Goal: Transaction & Acquisition: Purchase product/service

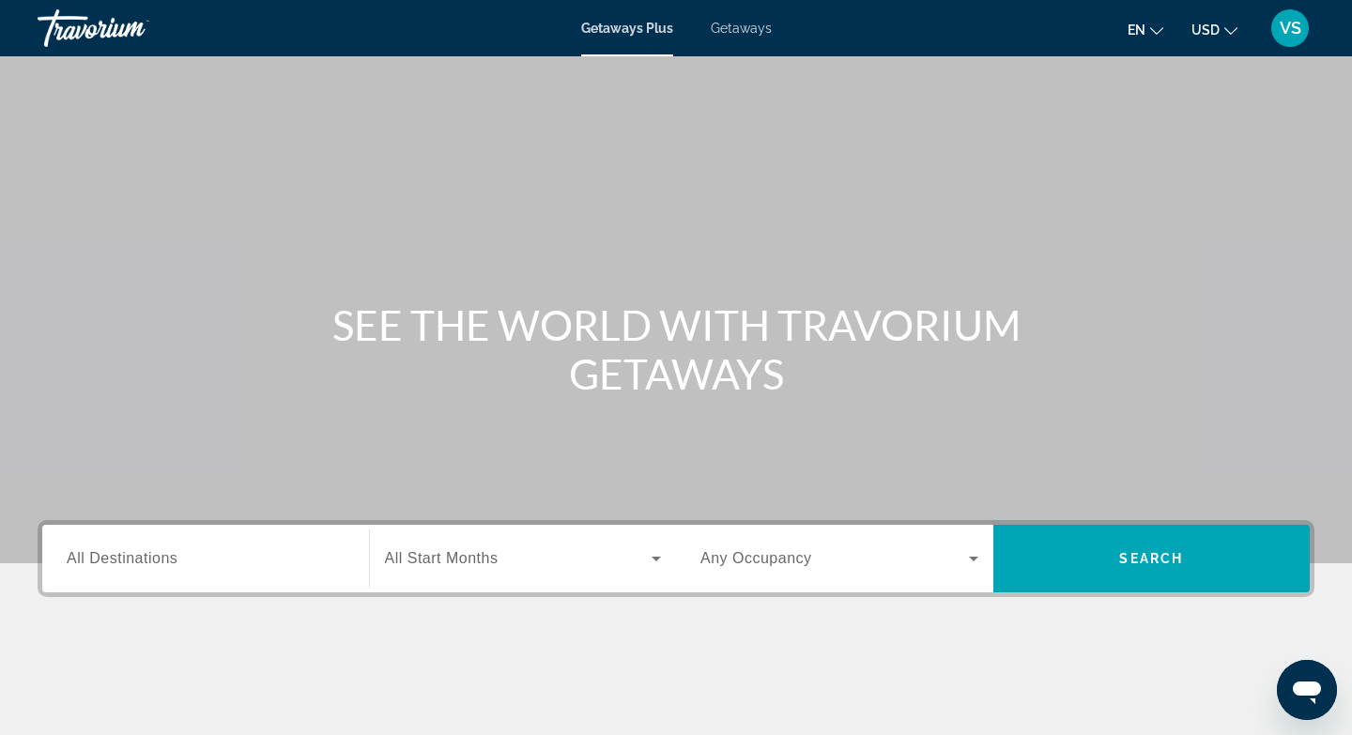
click at [747, 28] on span "Getaways" at bounding box center [741, 28] width 61 height 15
click at [114, 561] on span "All Destinations" at bounding box center [122, 558] width 111 height 16
click at [114, 561] on input "Destination All Destinations" at bounding box center [206, 559] width 278 height 23
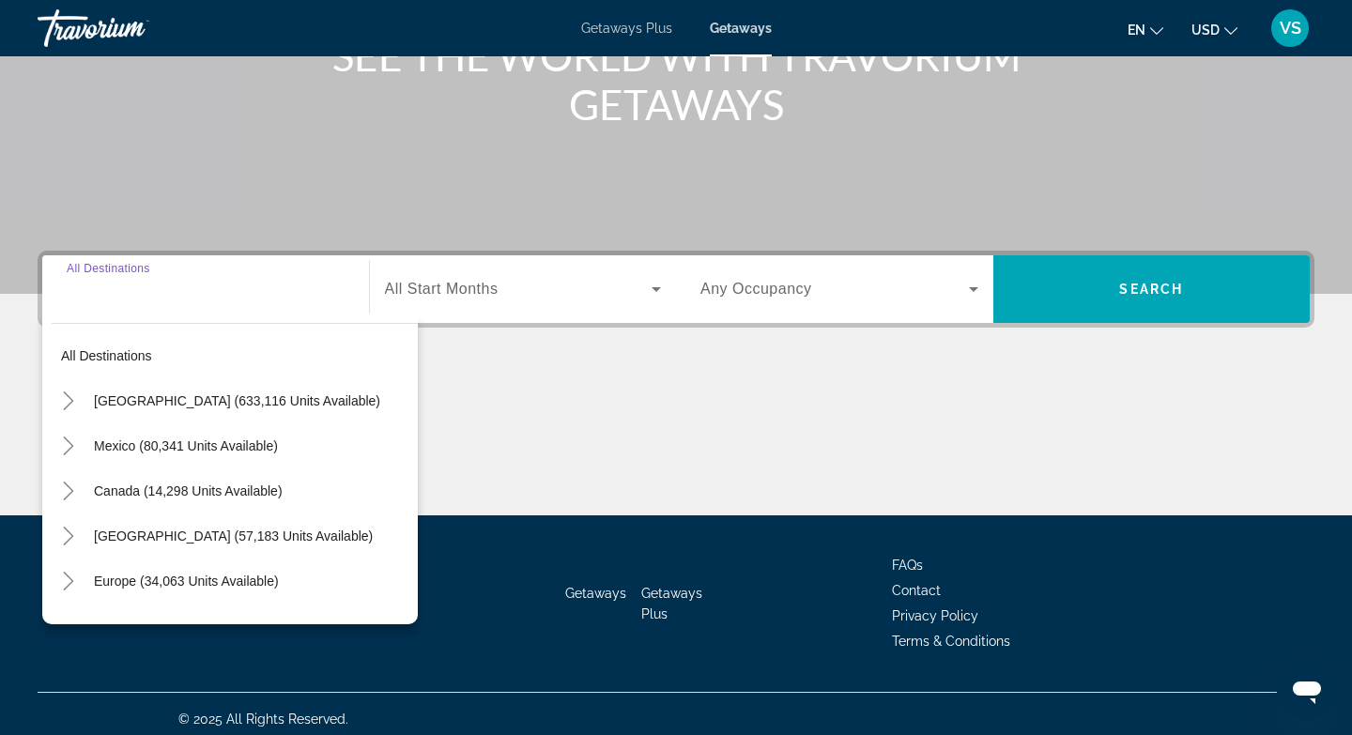
scroll to position [280, 0]
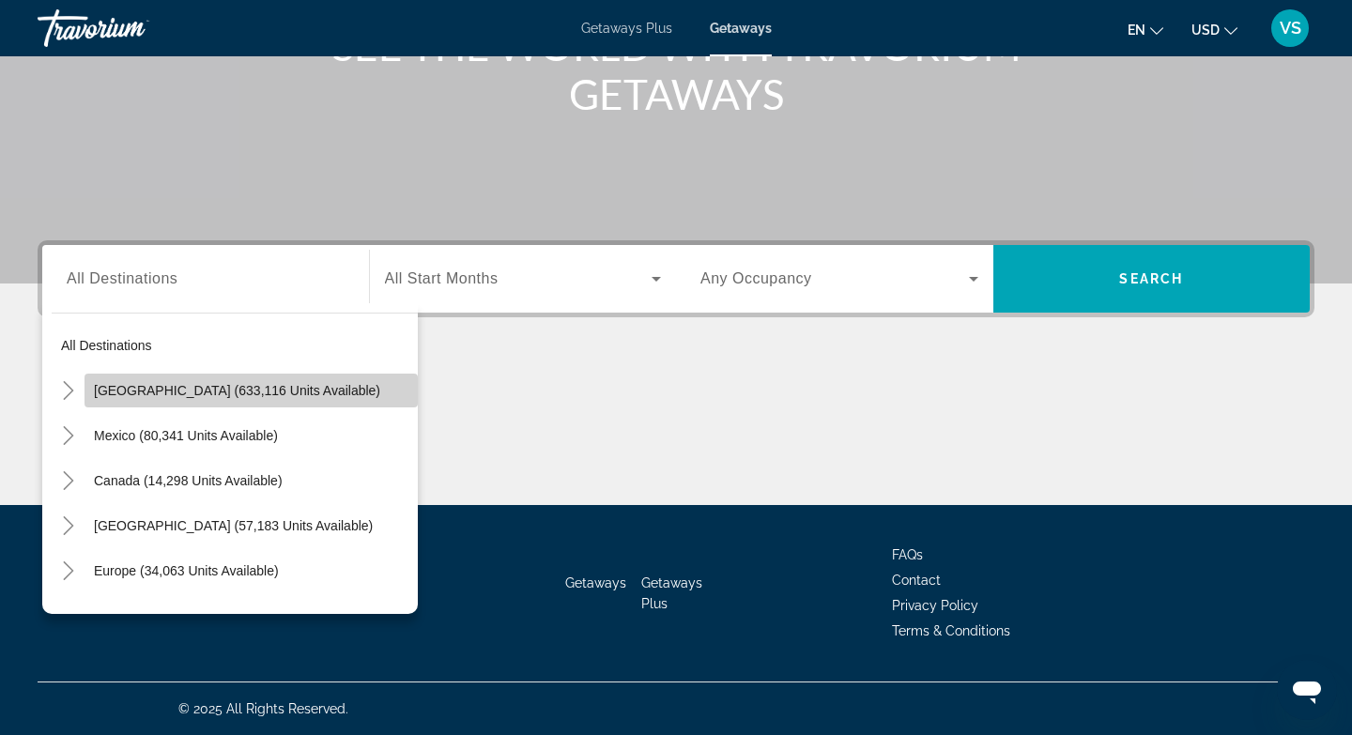
click at [222, 388] on span "United States (633,116 units available)" at bounding box center [237, 390] width 286 height 15
type input "**********"
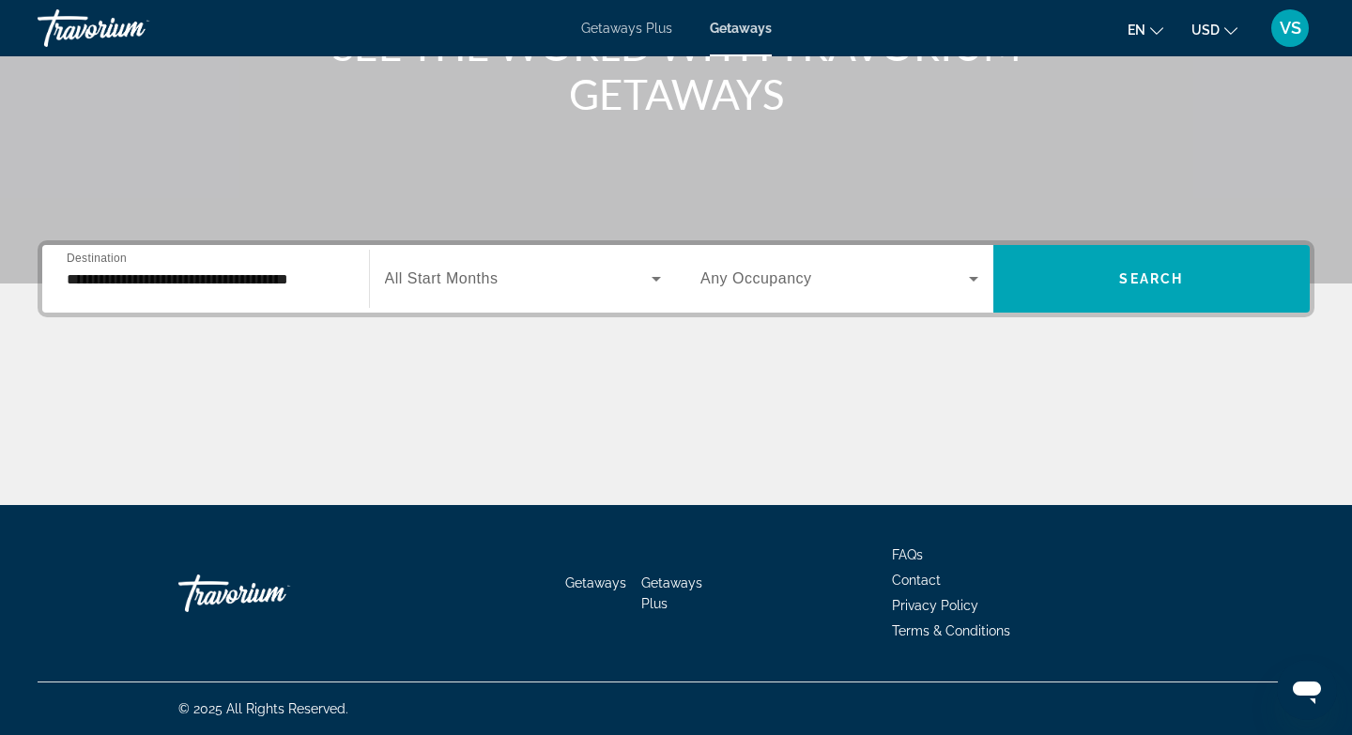
click at [457, 284] on span "All Start Months" at bounding box center [442, 278] width 114 height 16
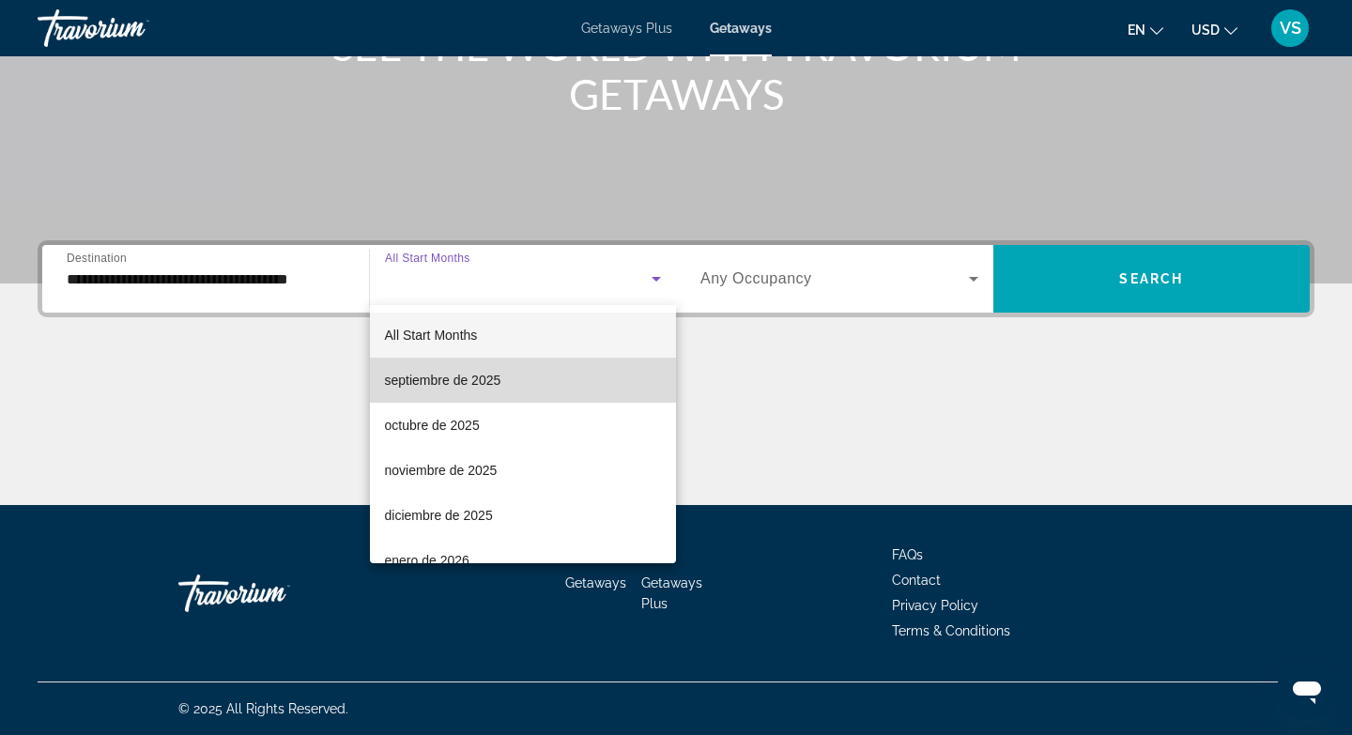
click at [470, 380] on span "septiembre de 2025" at bounding box center [443, 380] width 116 height 23
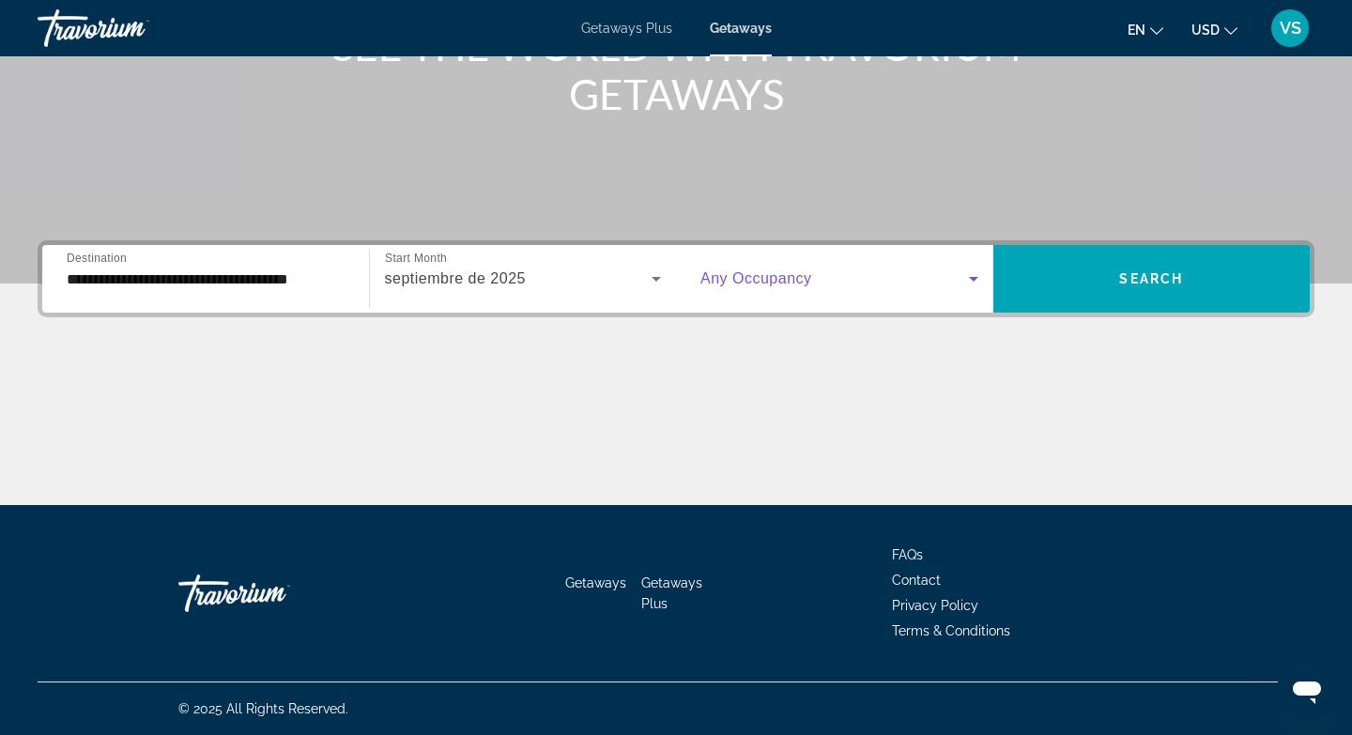
click at [970, 274] on icon "Search widget" at bounding box center [973, 279] width 23 height 23
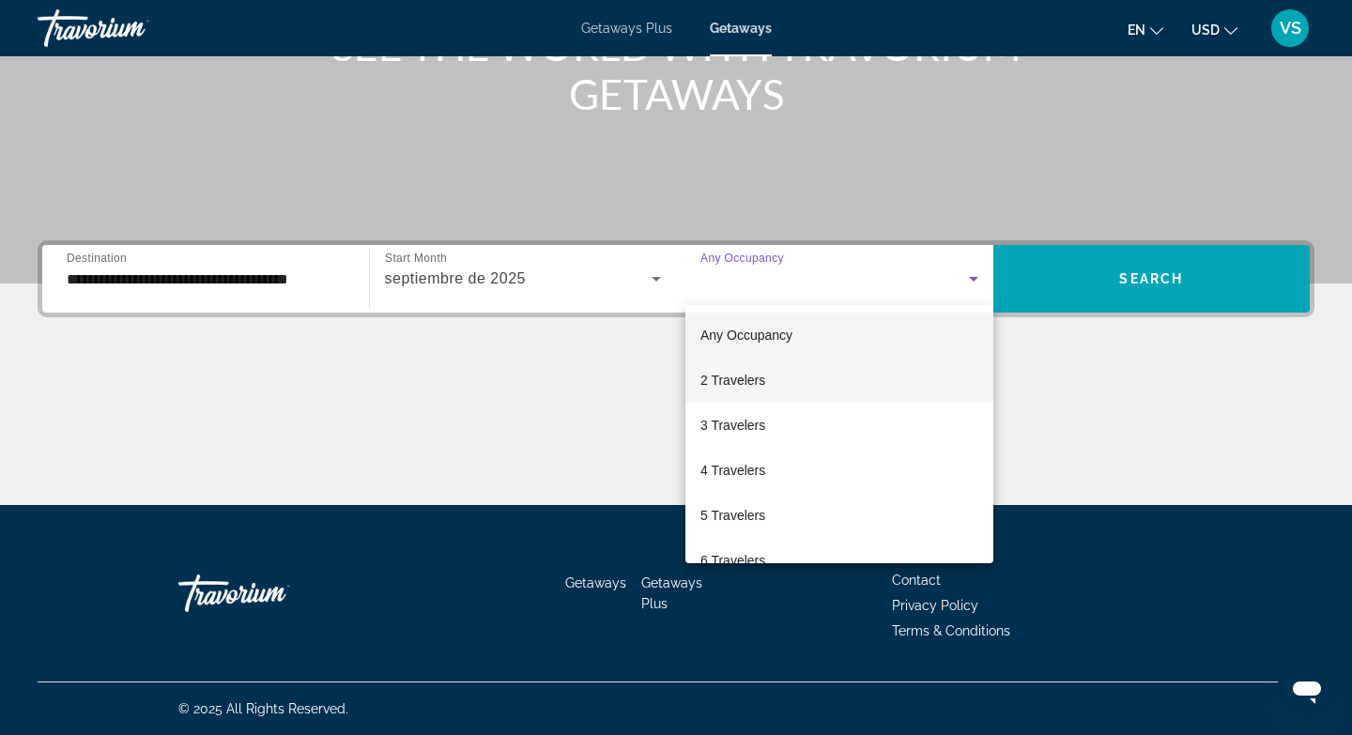
click at [752, 384] on span "2 Travelers" at bounding box center [732, 380] width 65 height 23
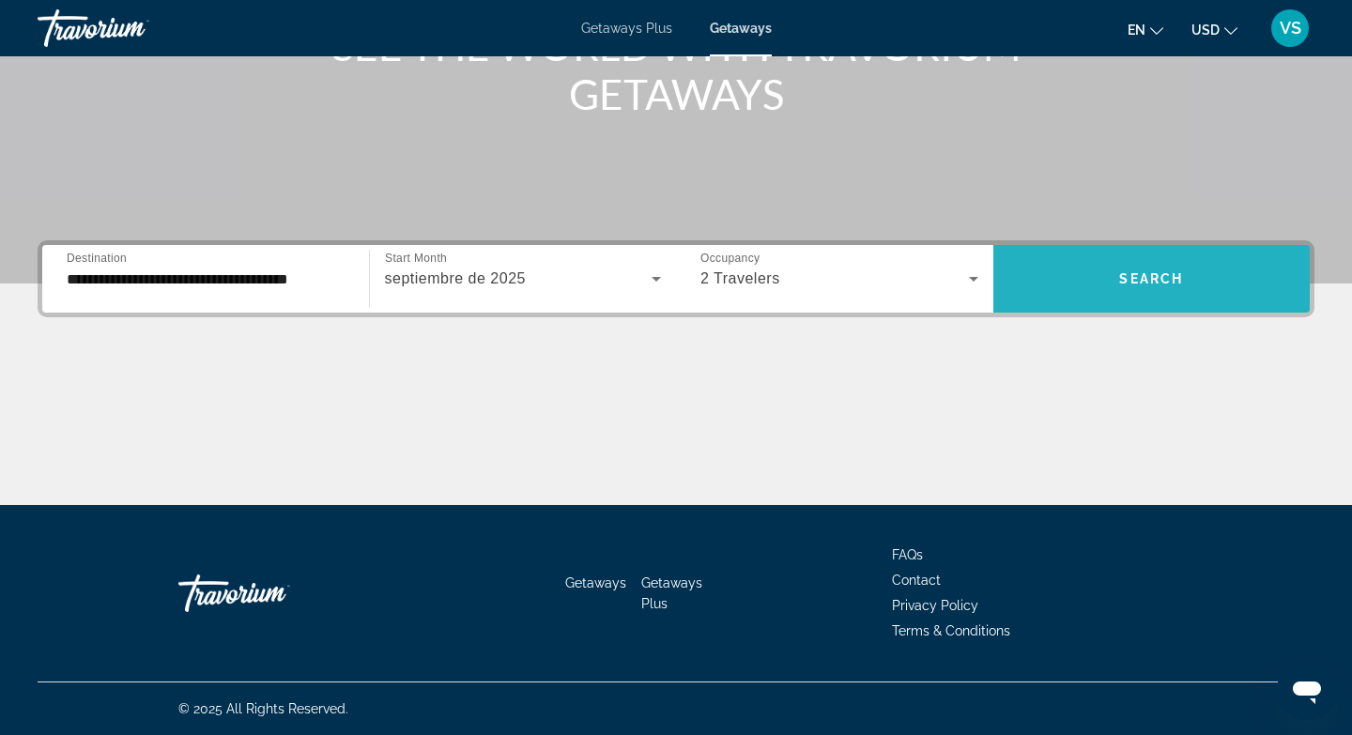
click at [1098, 277] on span "Search widget" at bounding box center [1151, 278] width 317 height 45
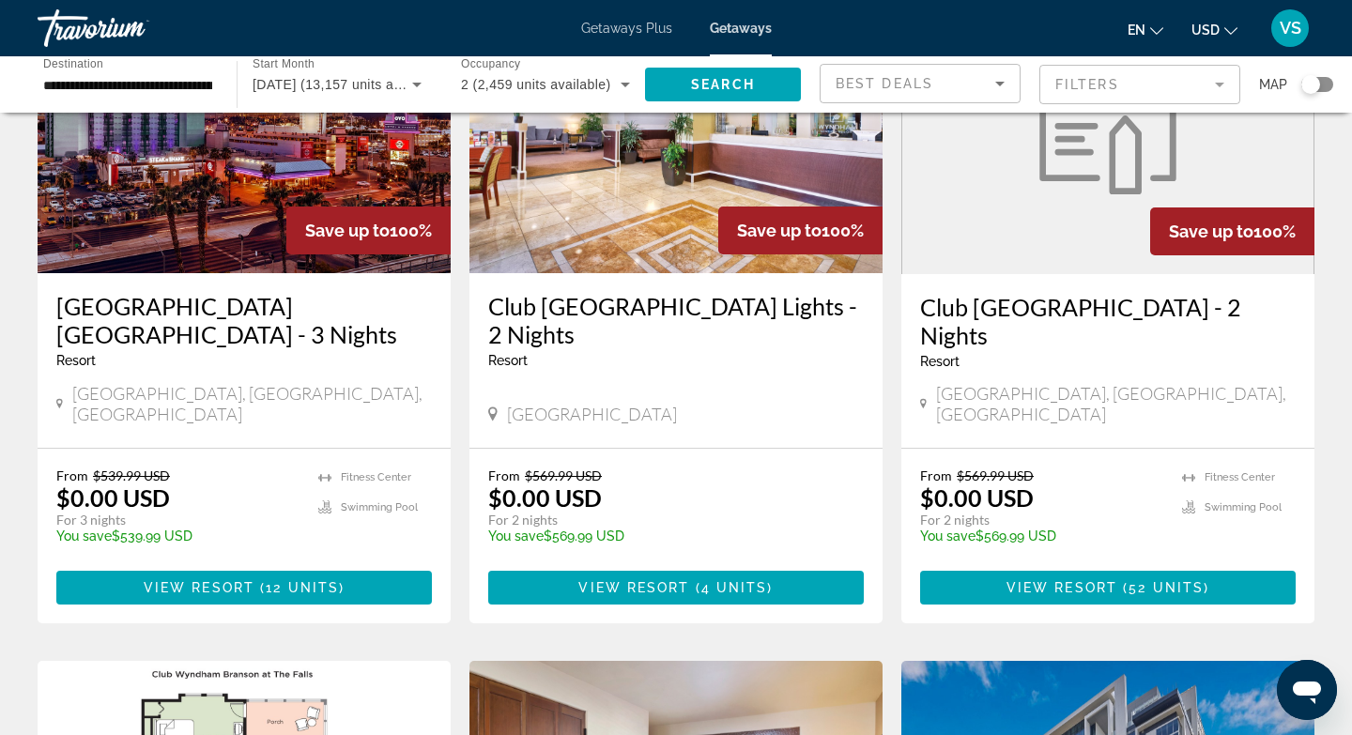
scroll to position [211, 0]
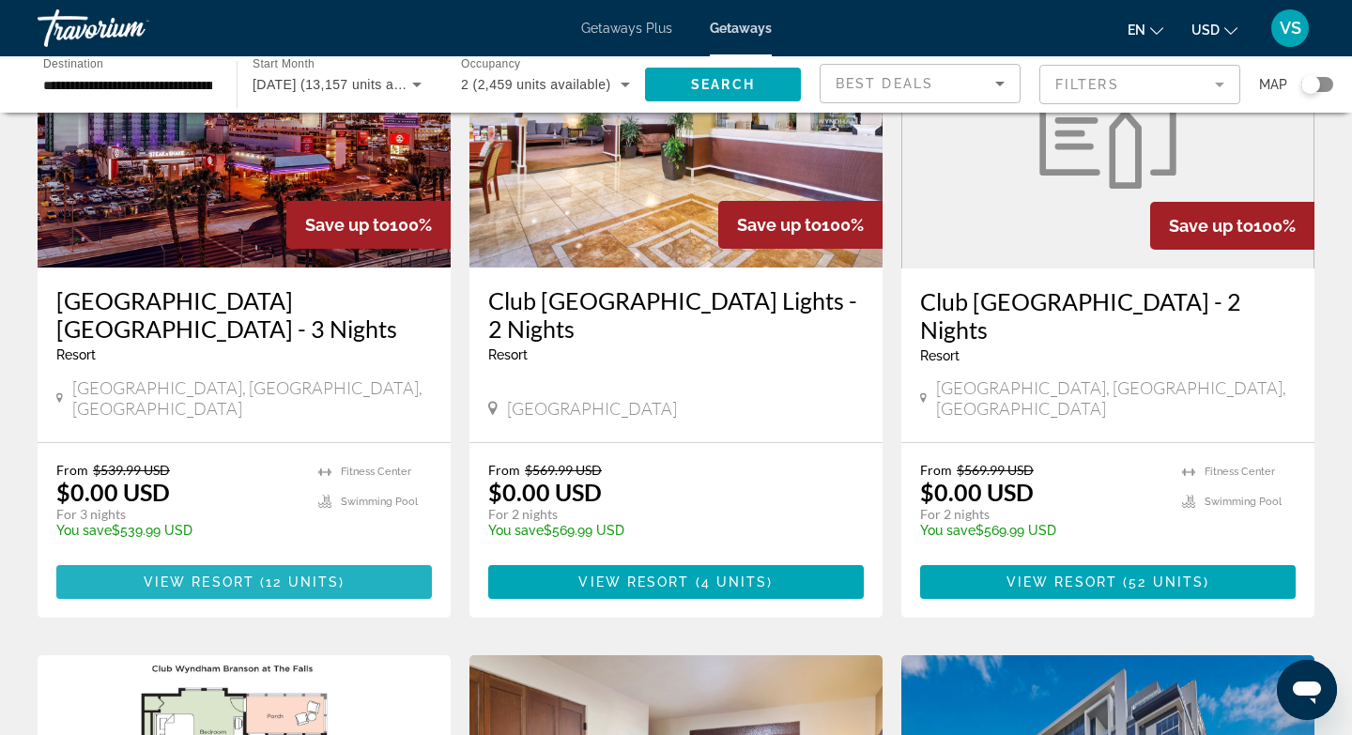
click at [288, 570] on span "Main content" at bounding box center [244, 582] width 376 height 45
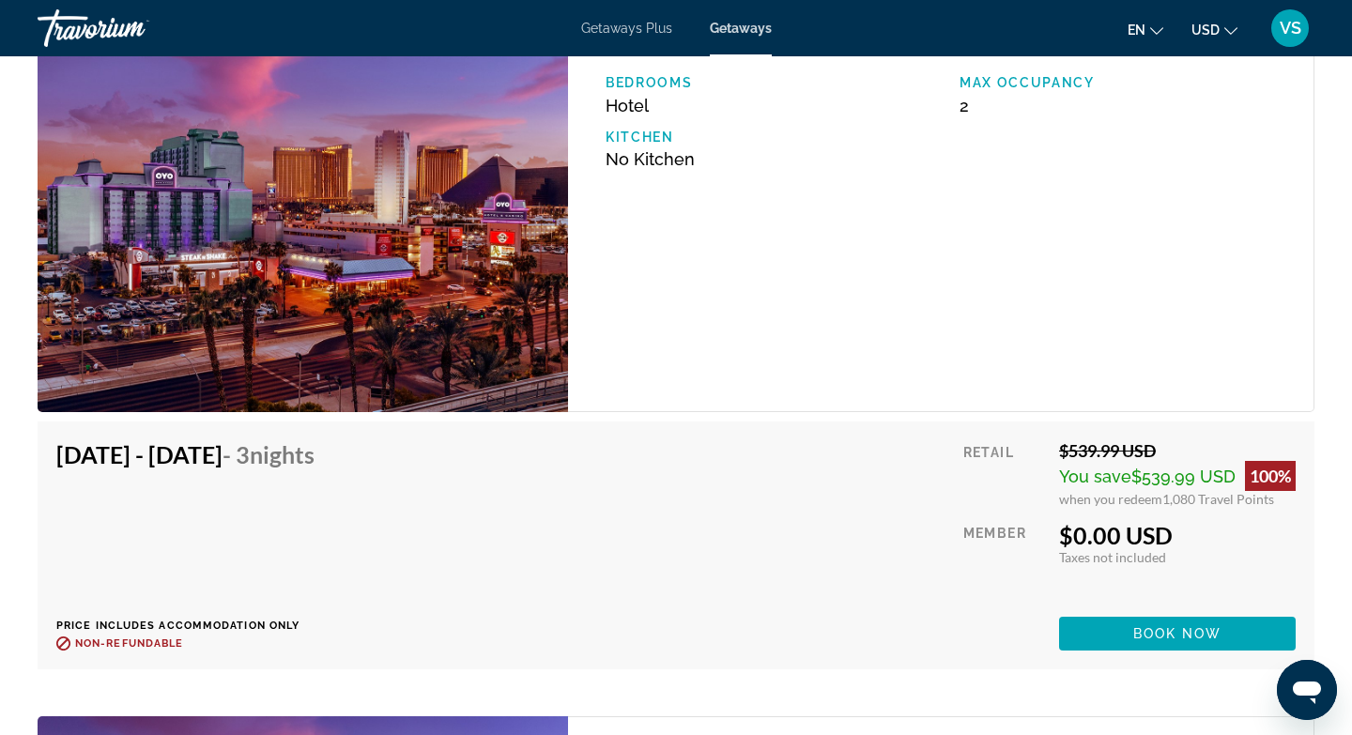
scroll to position [3129, 0]
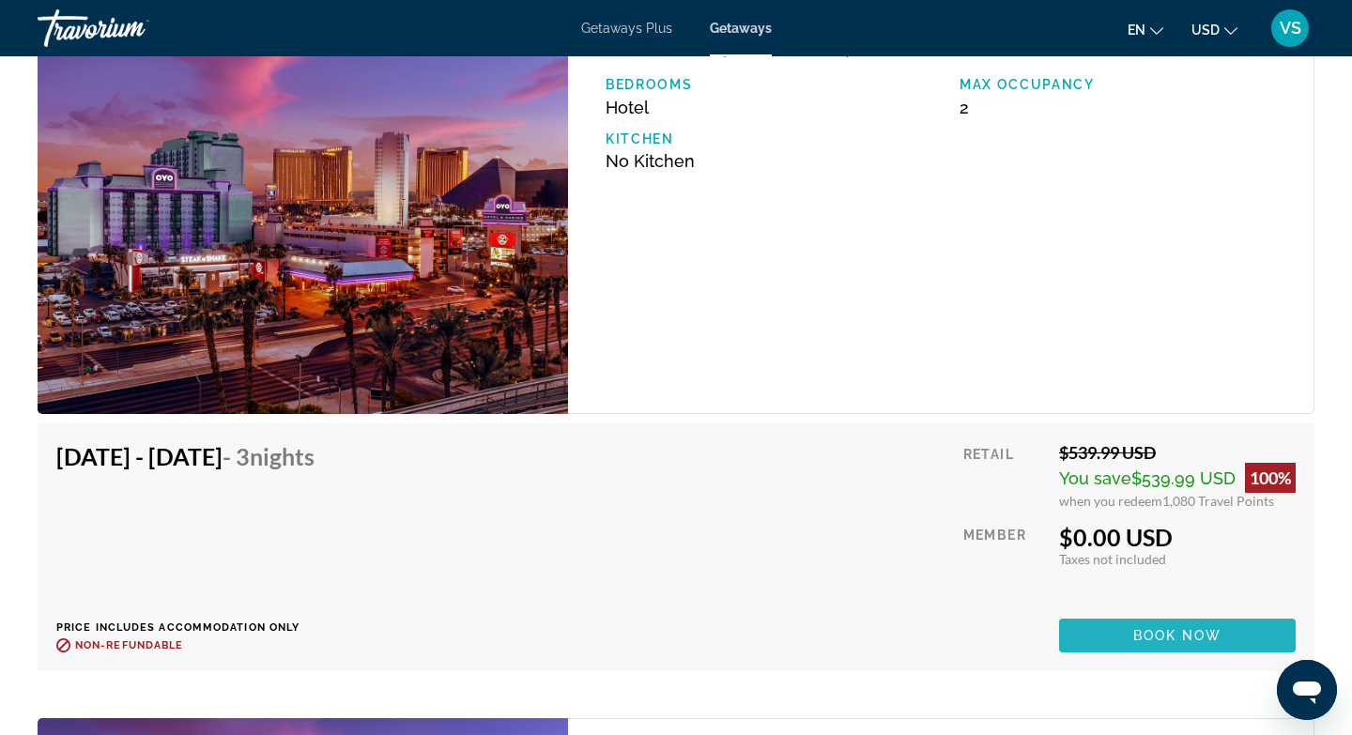
click at [1170, 637] on span "Book now" at bounding box center [1177, 635] width 89 height 15
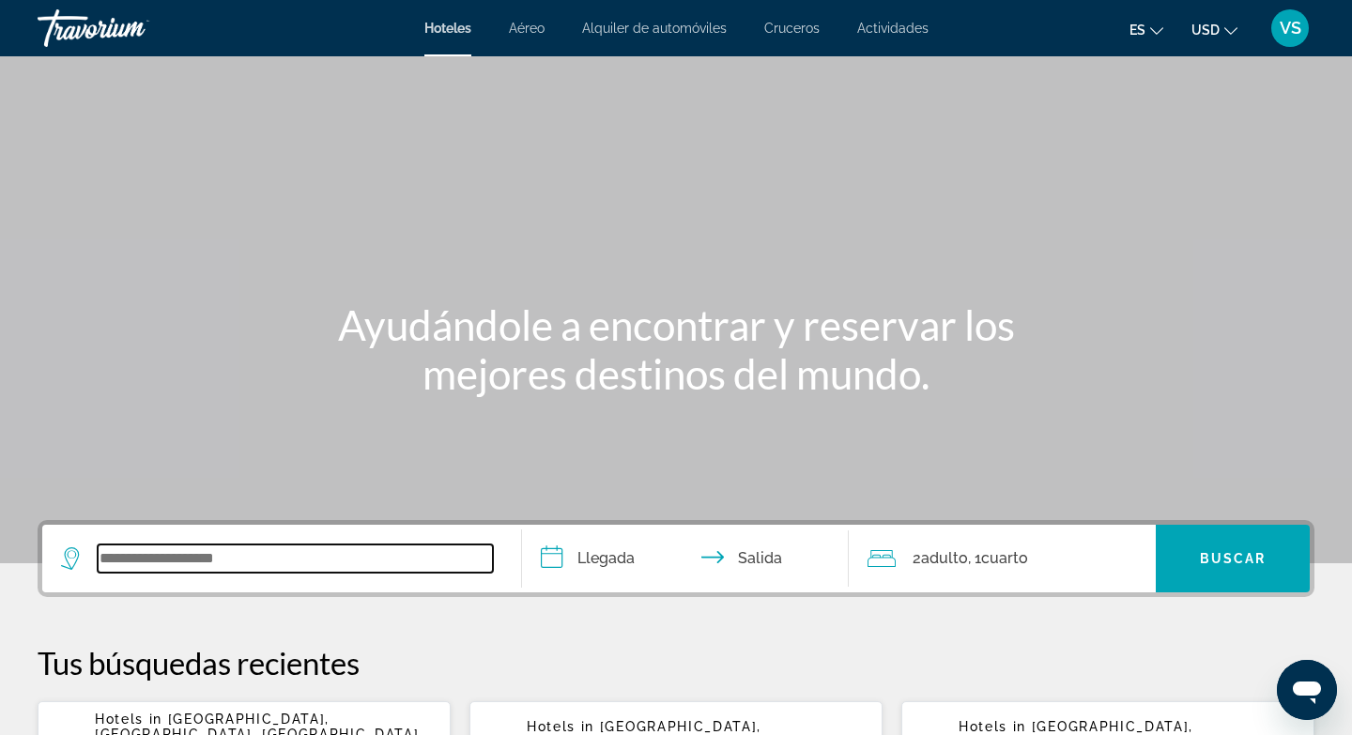
click at [126, 559] on input "Search widget" at bounding box center [295, 559] width 395 height 28
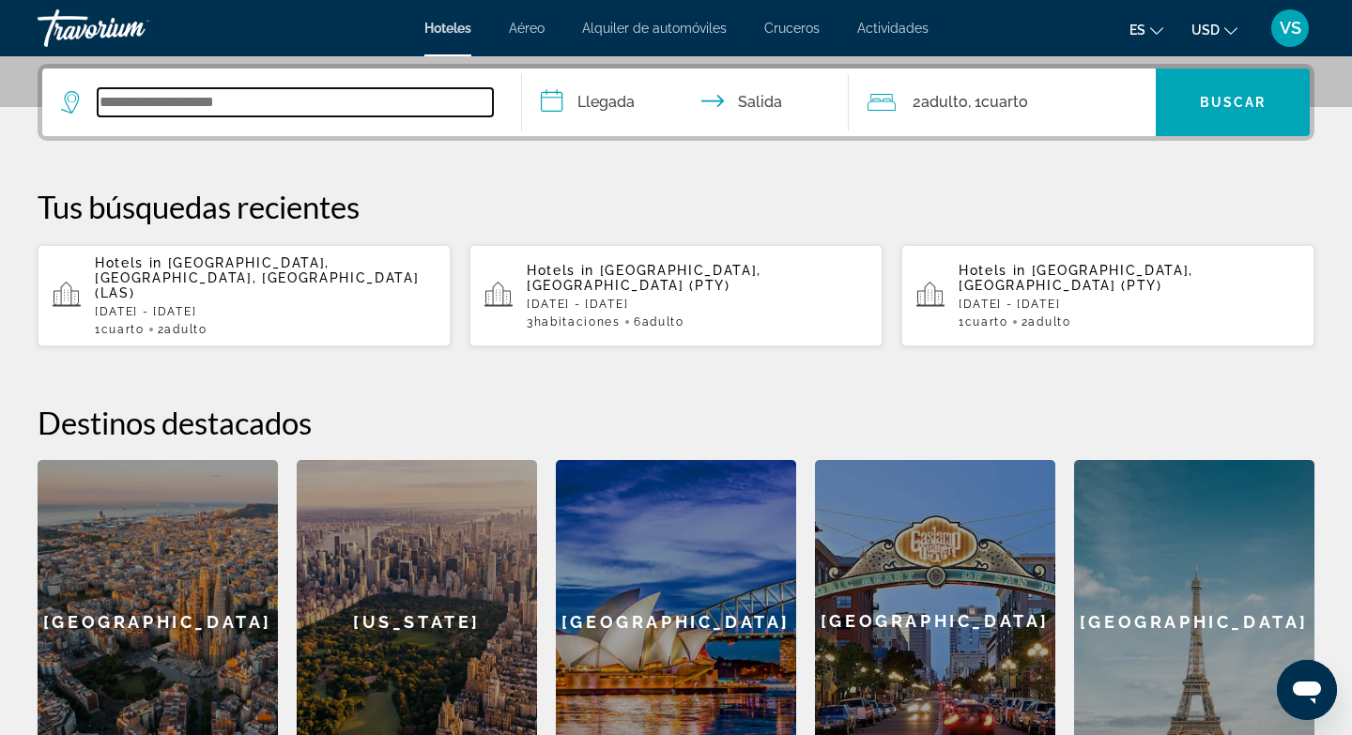
scroll to position [459, 0]
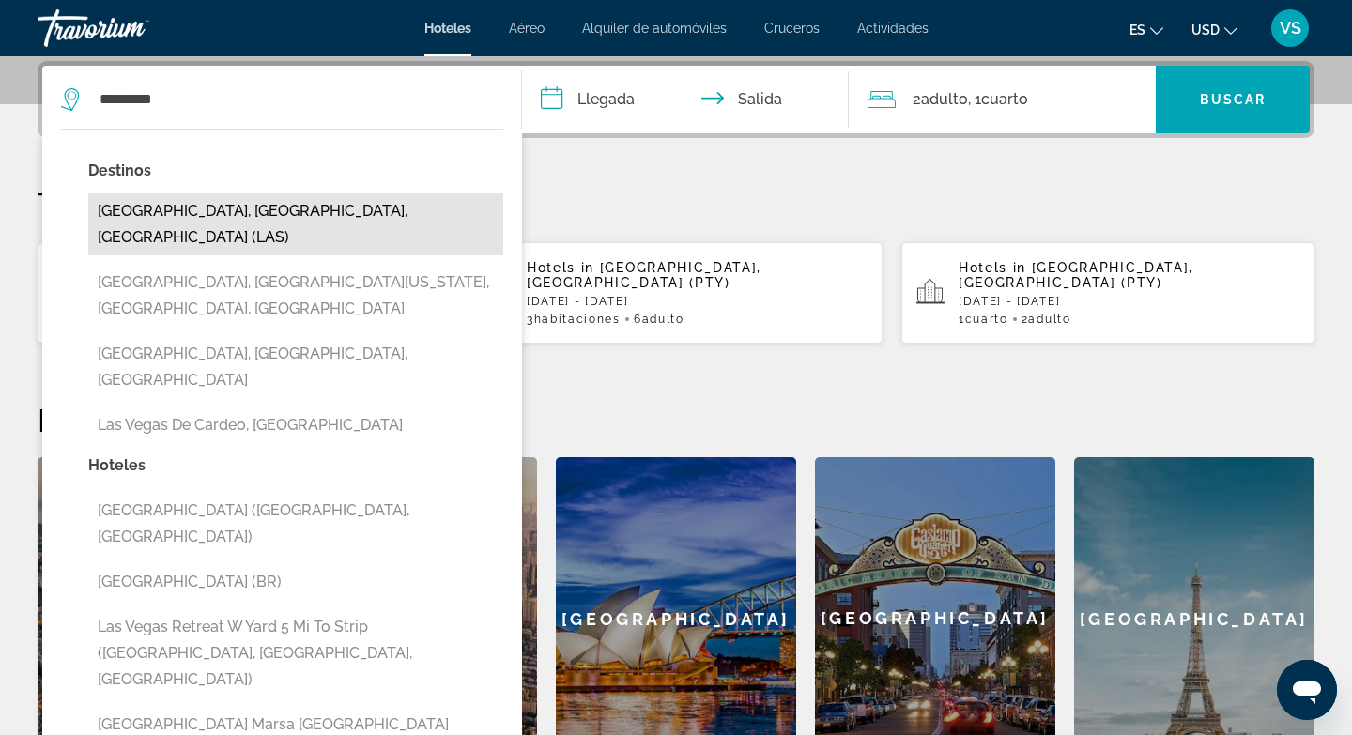
click at [330, 214] on button "[GEOGRAPHIC_DATA], [GEOGRAPHIC_DATA], [GEOGRAPHIC_DATA] (LAS)" at bounding box center [295, 224] width 415 height 62
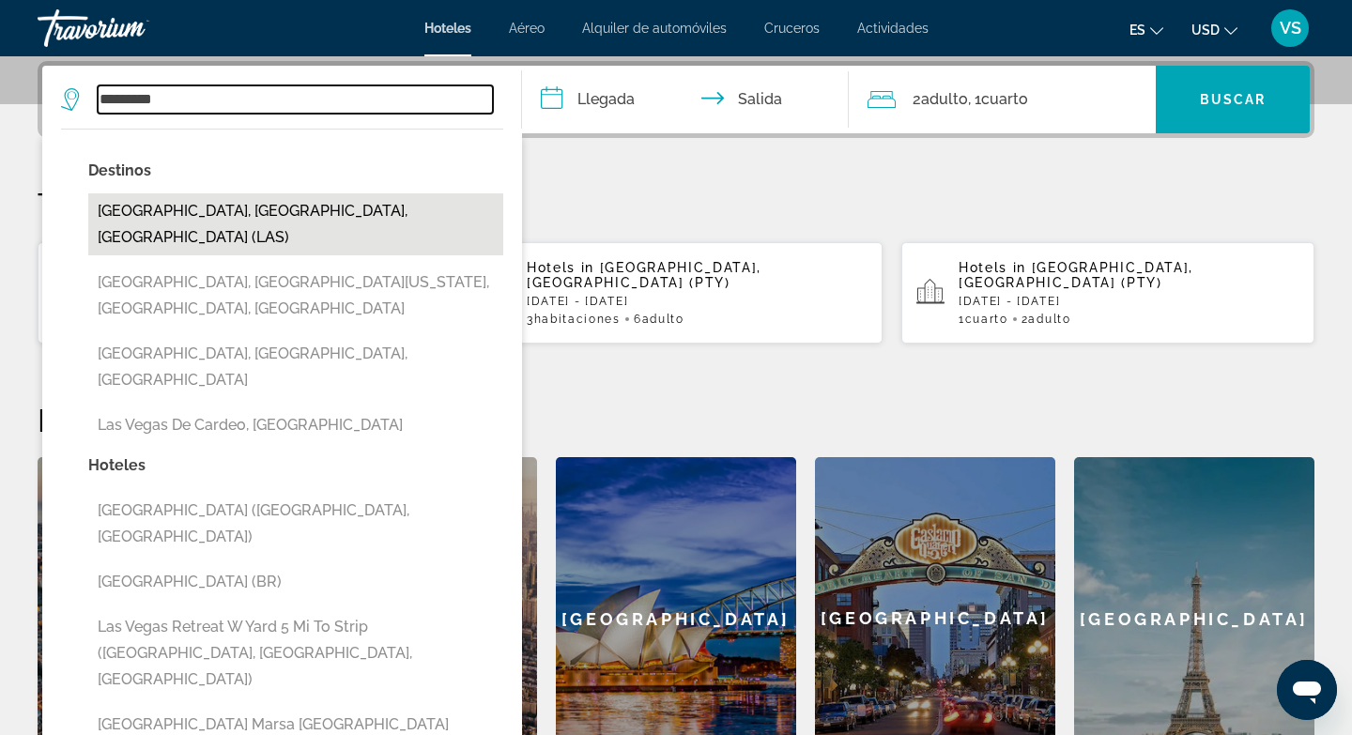
type input "**********"
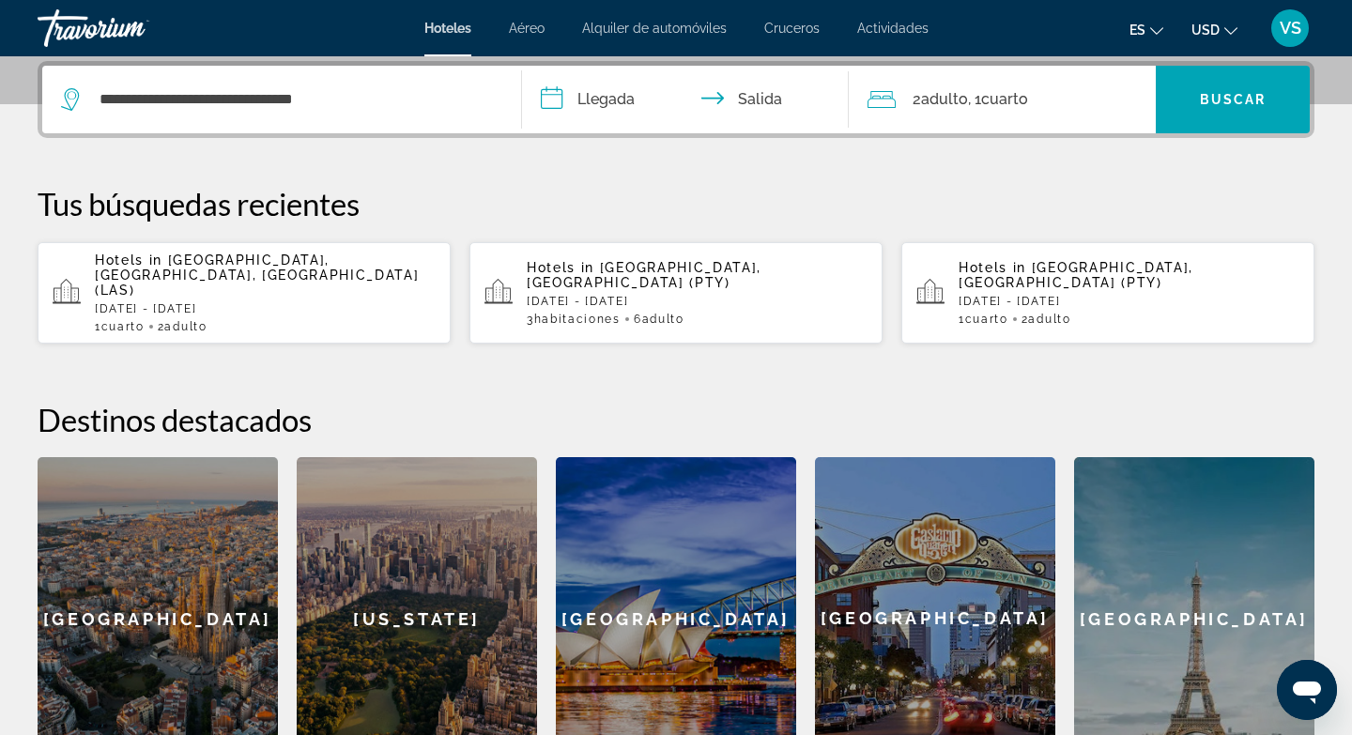
click at [557, 96] on input "**********" at bounding box center [689, 102] width 334 height 73
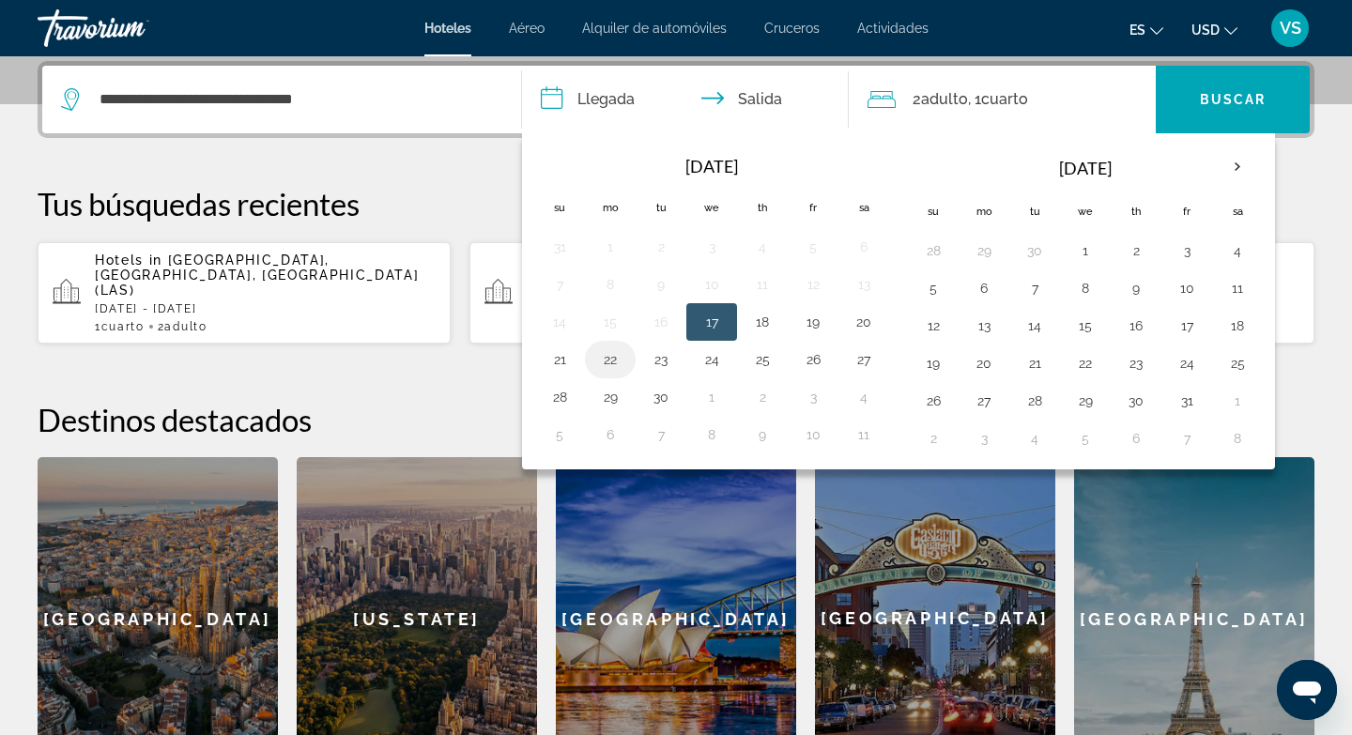
click at [610, 362] on button "22" at bounding box center [610, 359] width 30 height 26
click at [717, 363] on button "24" at bounding box center [712, 359] width 30 height 26
type input "**********"
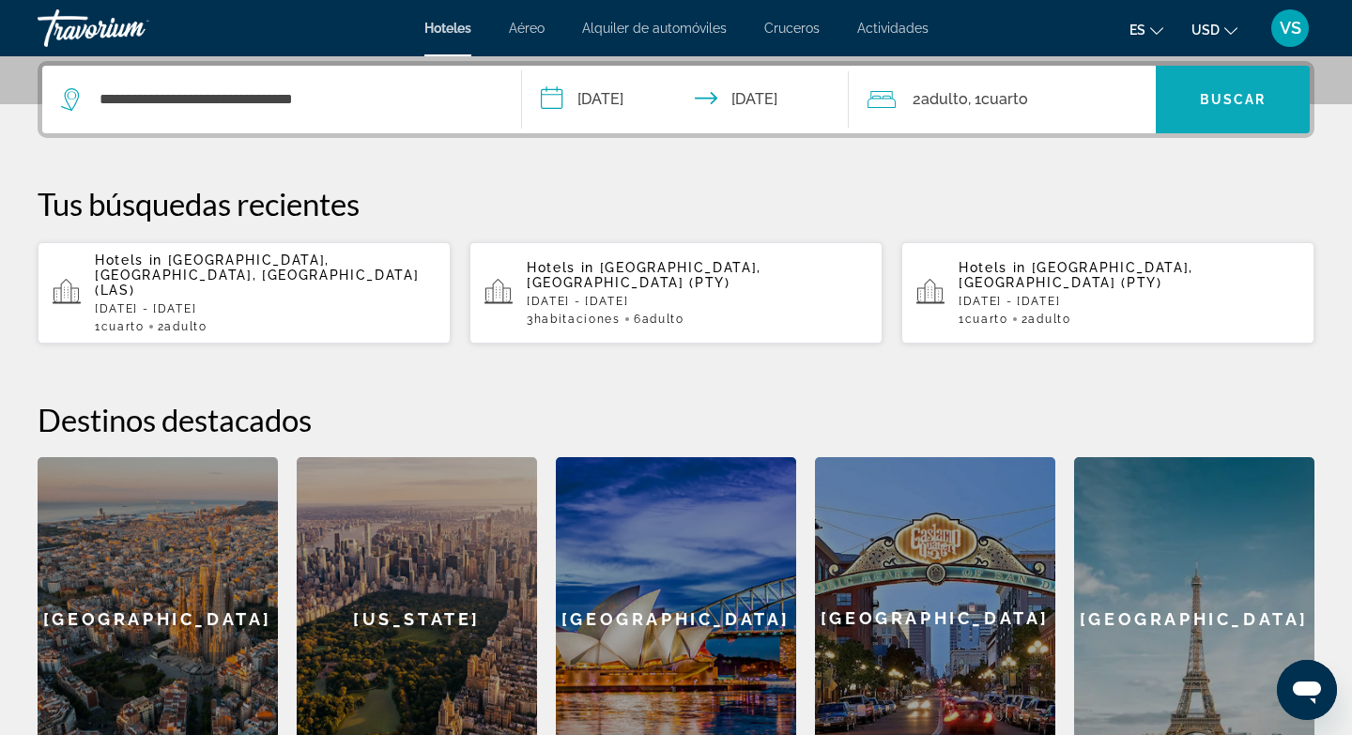
click at [1221, 86] on span "Search widget" at bounding box center [1233, 99] width 154 height 45
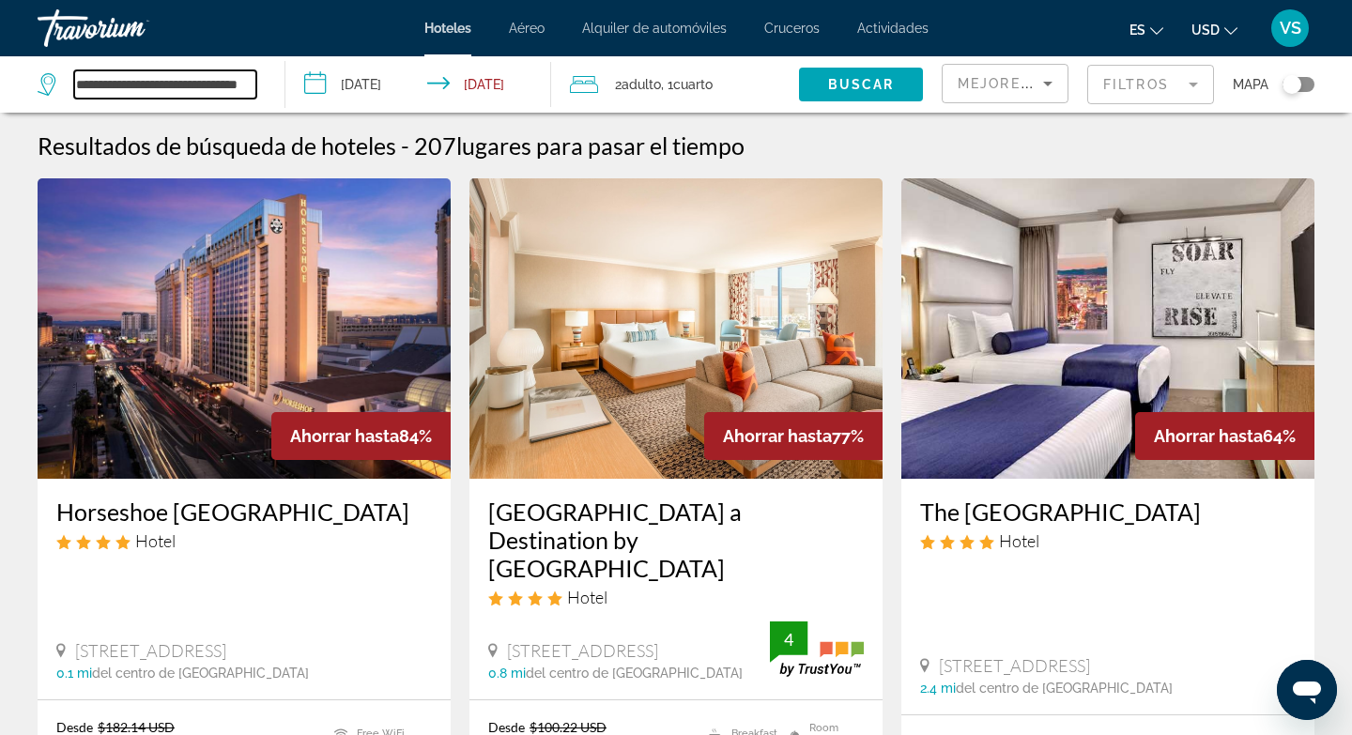
click at [223, 81] on input "**********" at bounding box center [165, 84] width 182 height 28
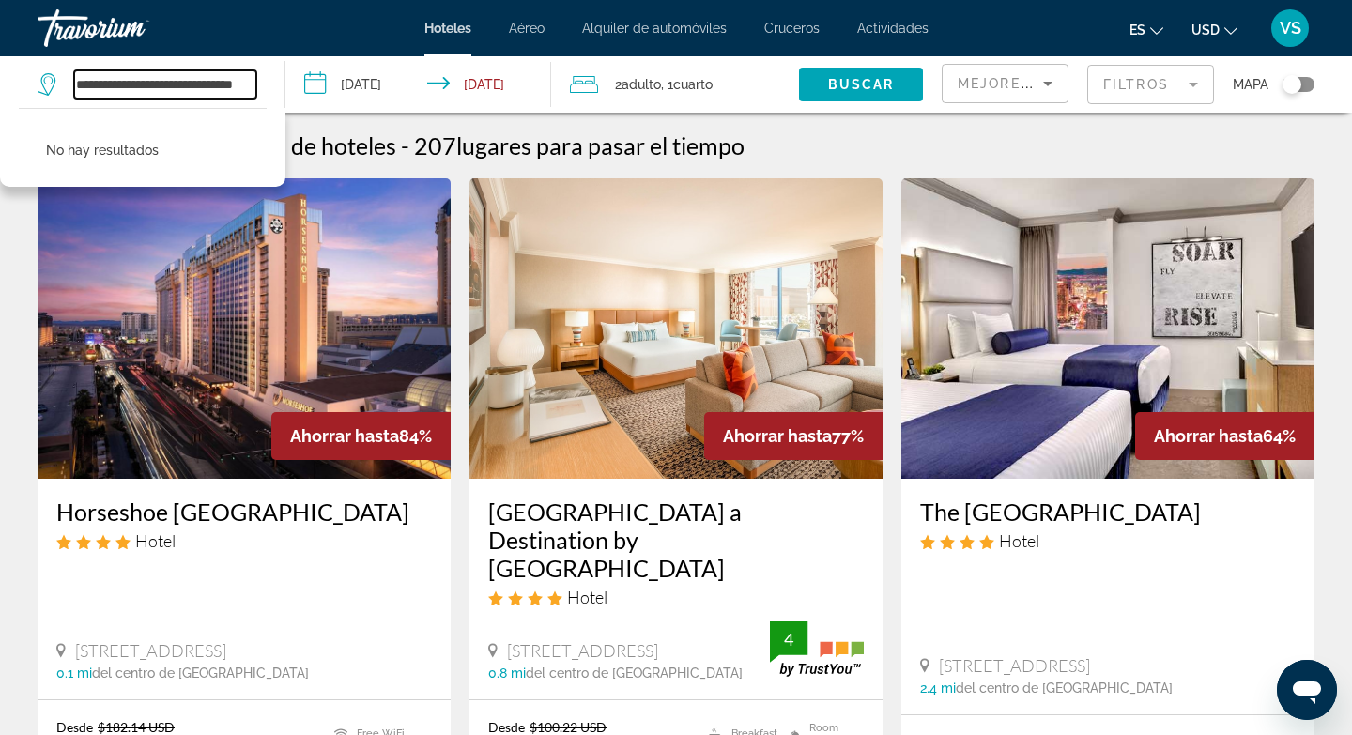
click at [247, 84] on input "**********" at bounding box center [165, 84] width 182 height 28
click at [194, 77] on input "**********" at bounding box center [165, 84] width 182 height 28
type input "*"
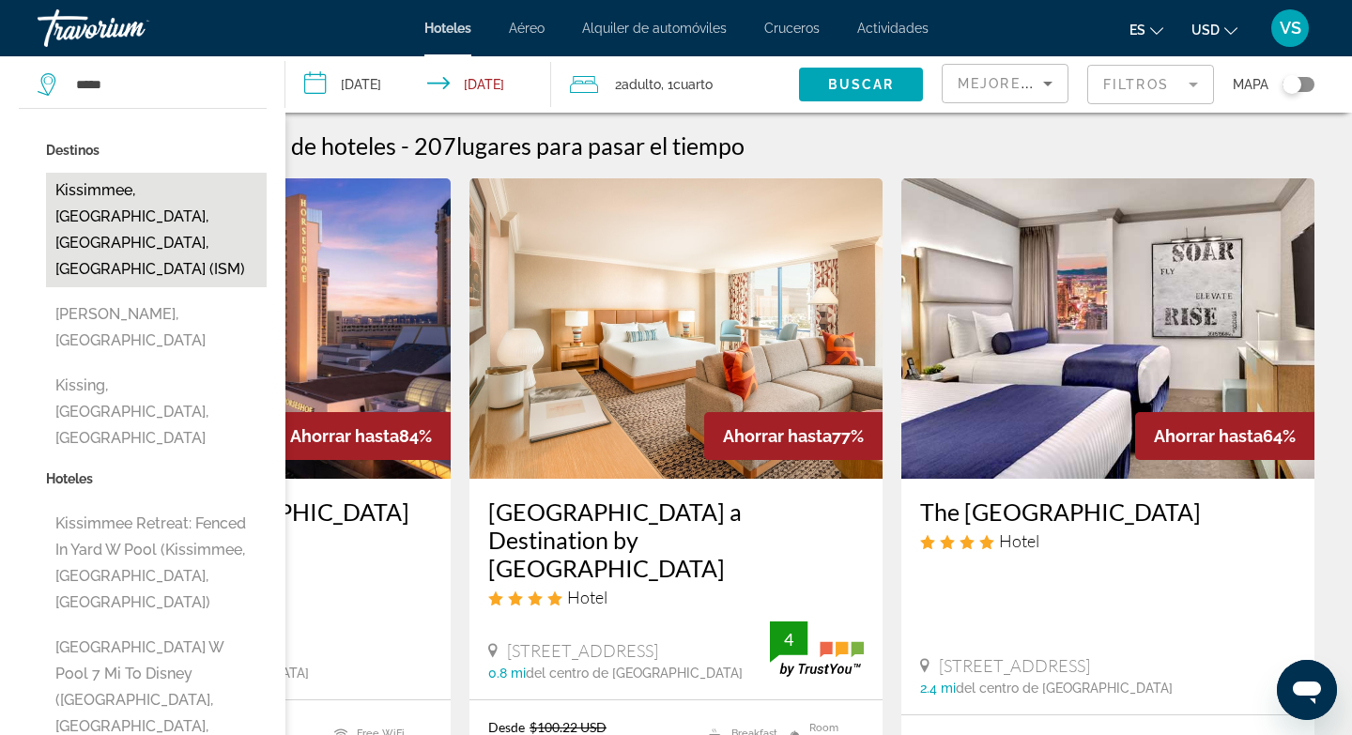
click at [172, 211] on button "Kissimmee, [GEOGRAPHIC_DATA], [GEOGRAPHIC_DATA], [GEOGRAPHIC_DATA] (ISM)" at bounding box center [156, 230] width 221 height 115
type input "**********"
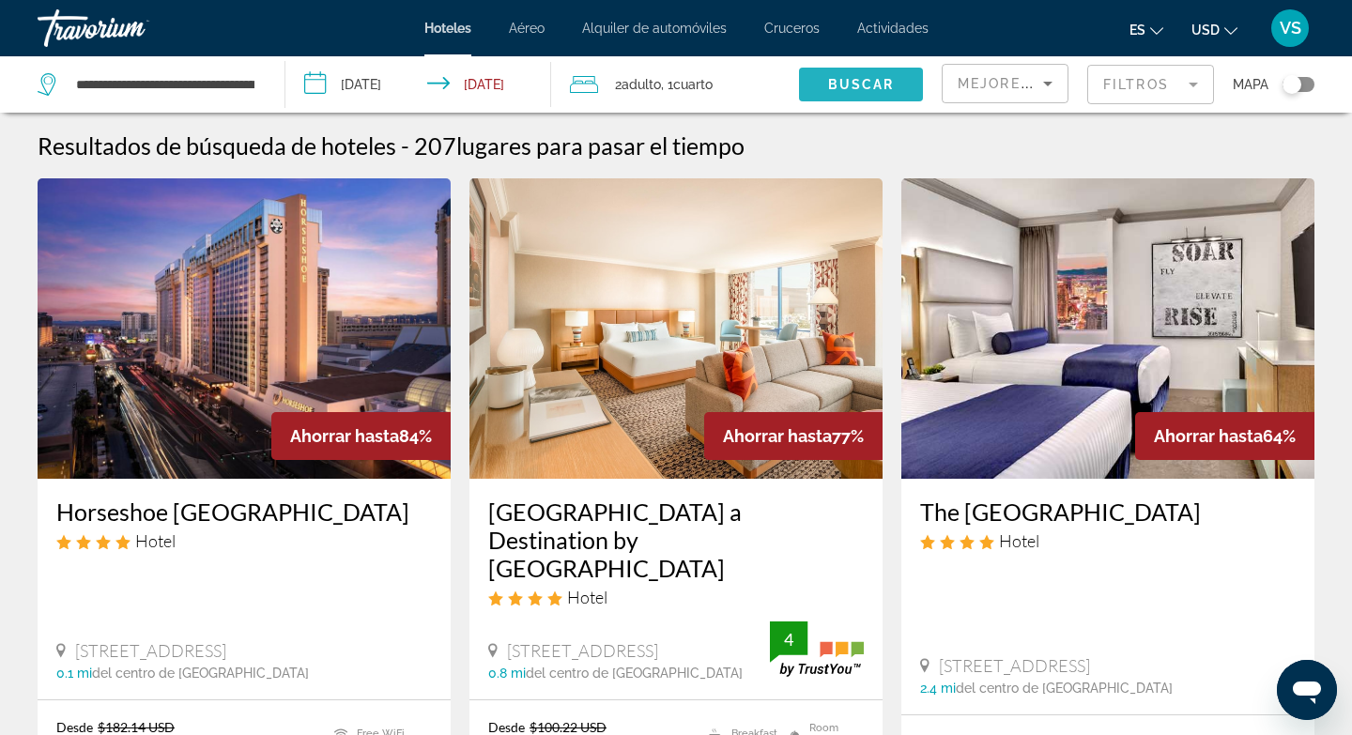
click at [837, 88] on span "Buscar" at bounding box center [861, 84] width 67 height 15
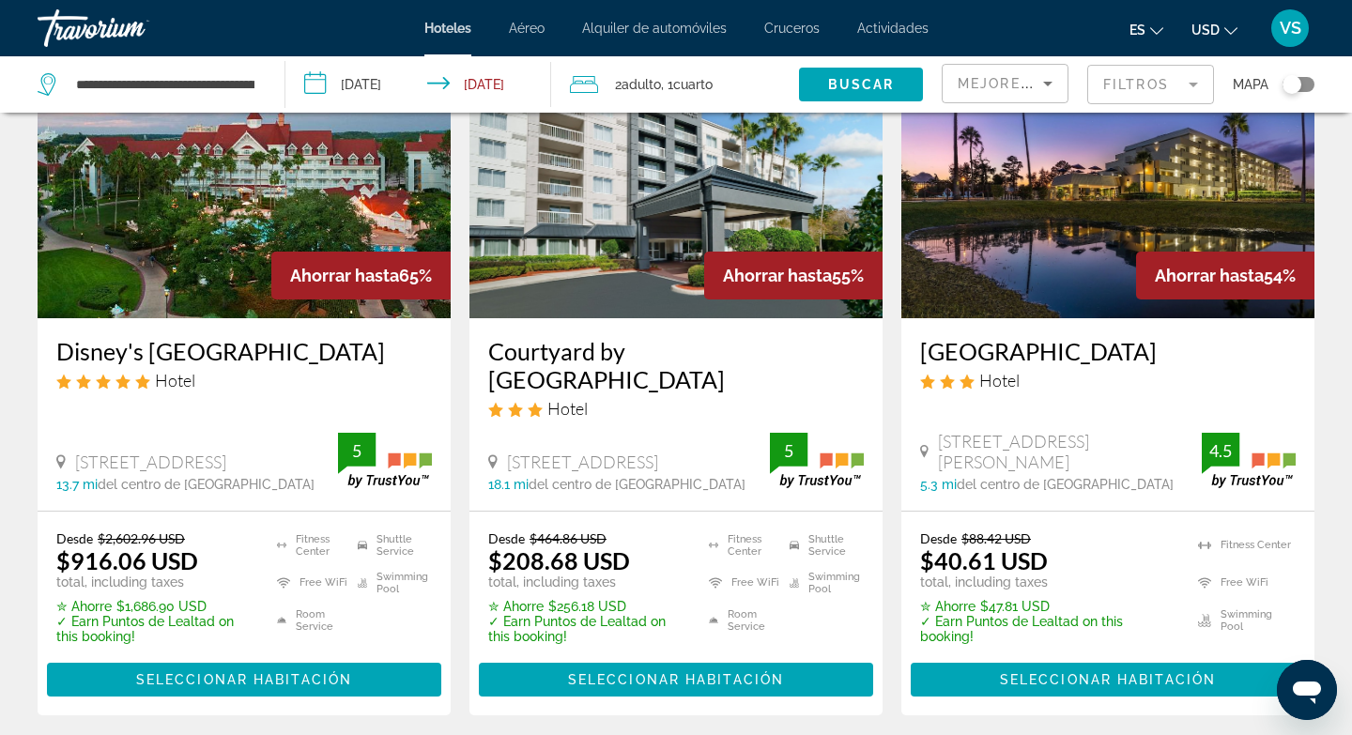
scroll to position [181, 0]
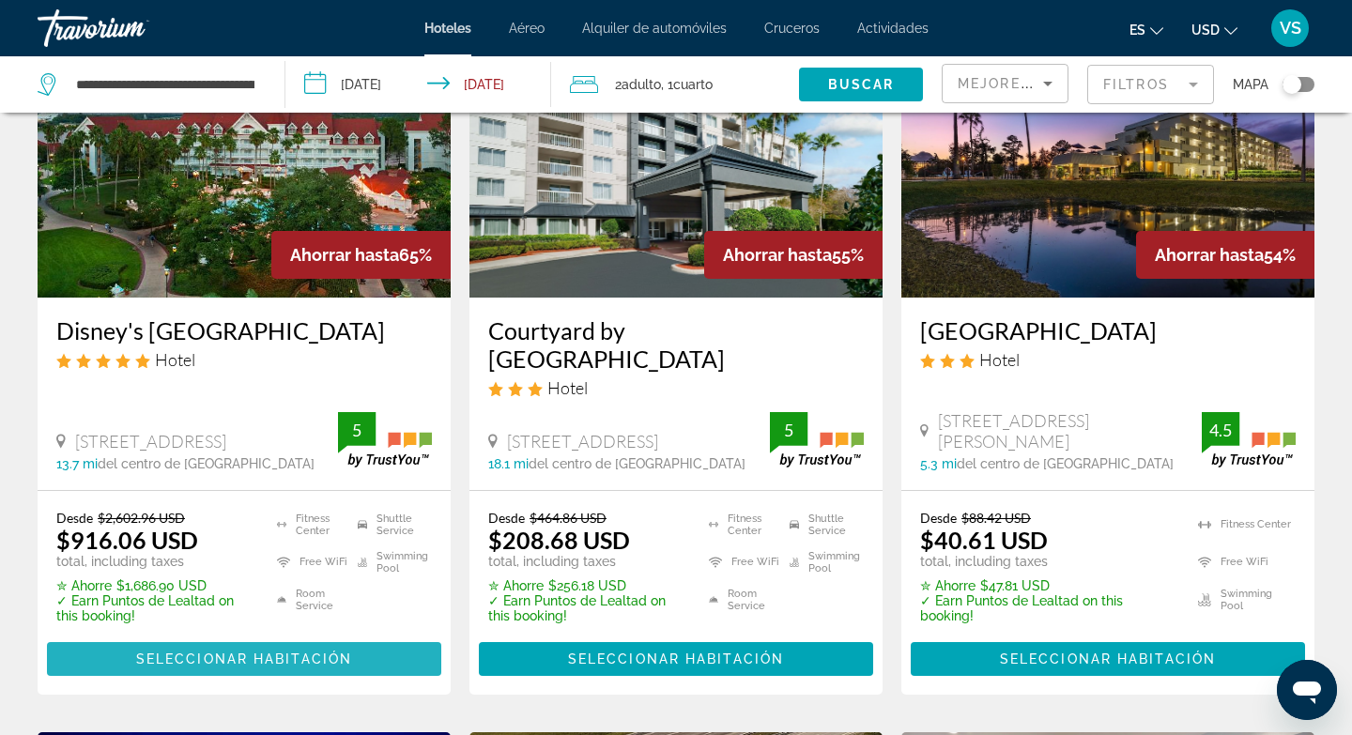
click at [252, 653] on span "Seleccionar habitación" at bounding box center [244, 659] width 216 height 15
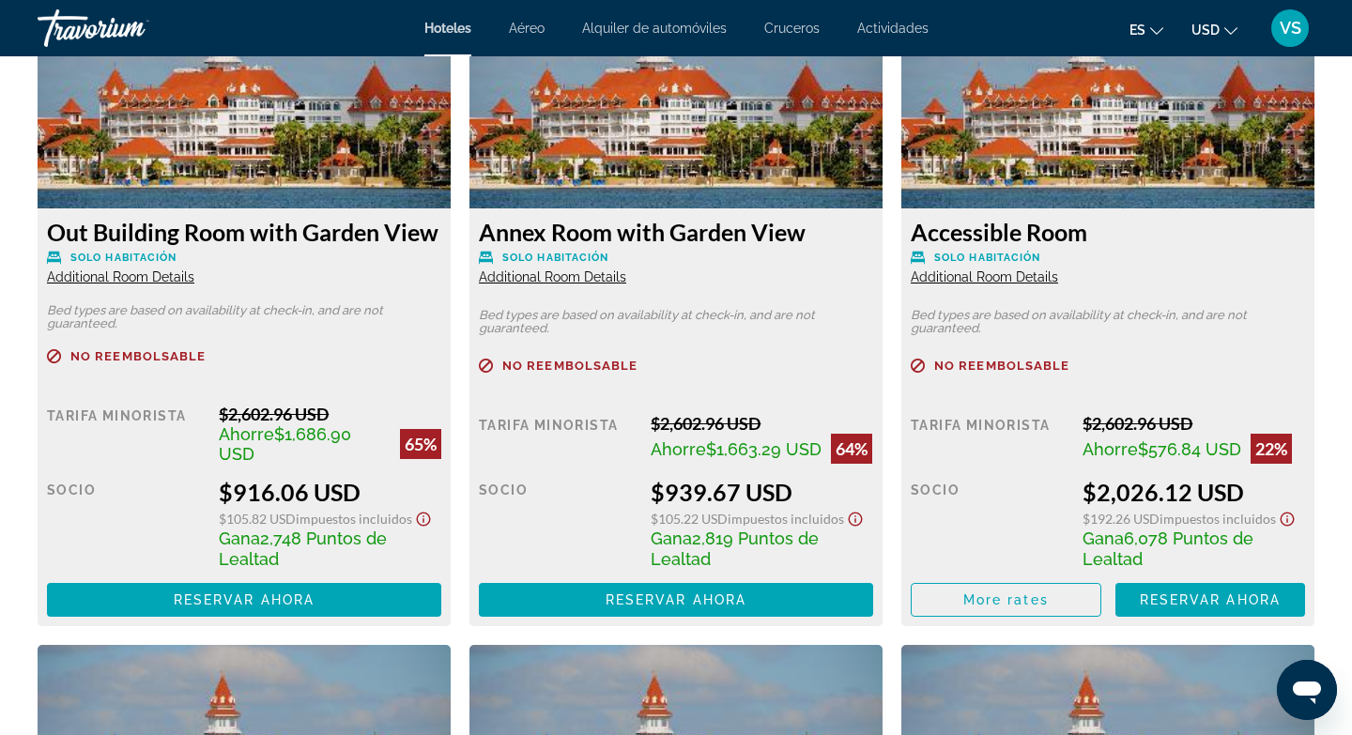
scroll to position [2595, 0]
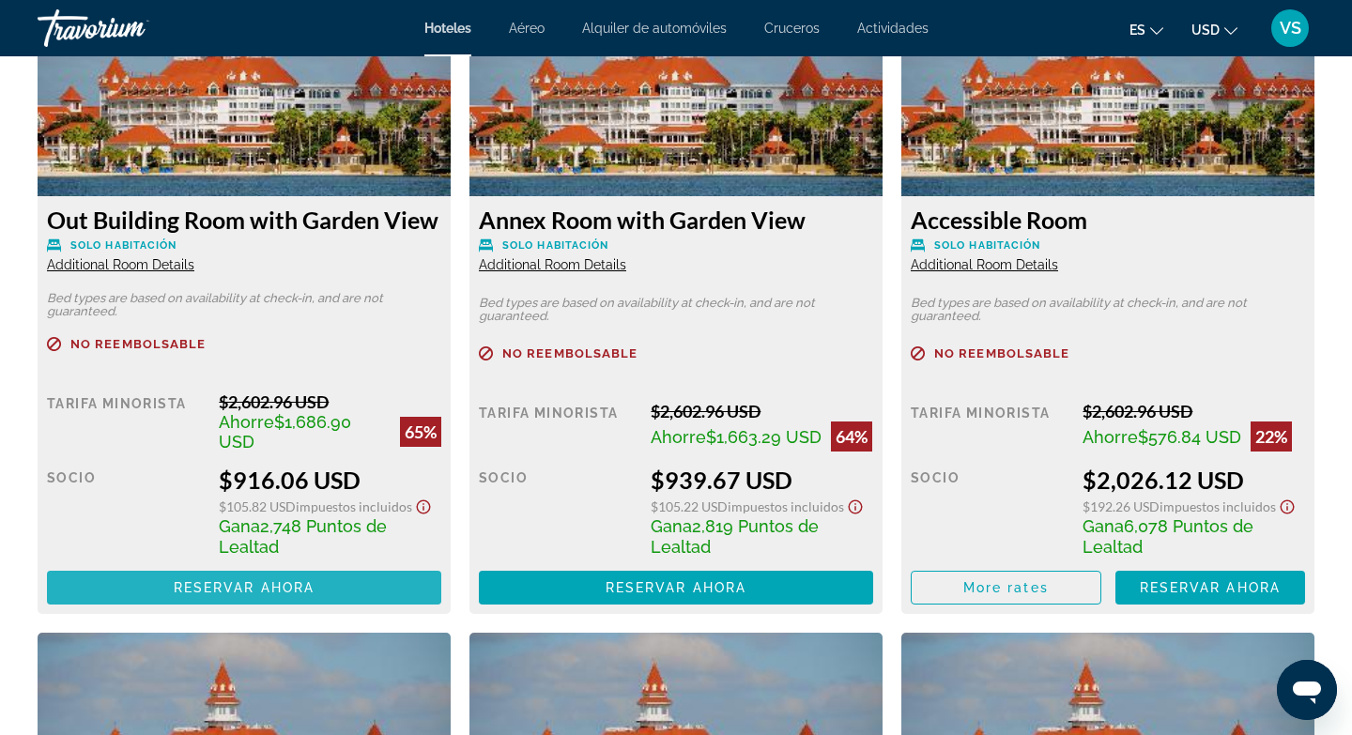
click at [303, 595] on span "Main content" at bounding box center [244, 587] width 394 height 45
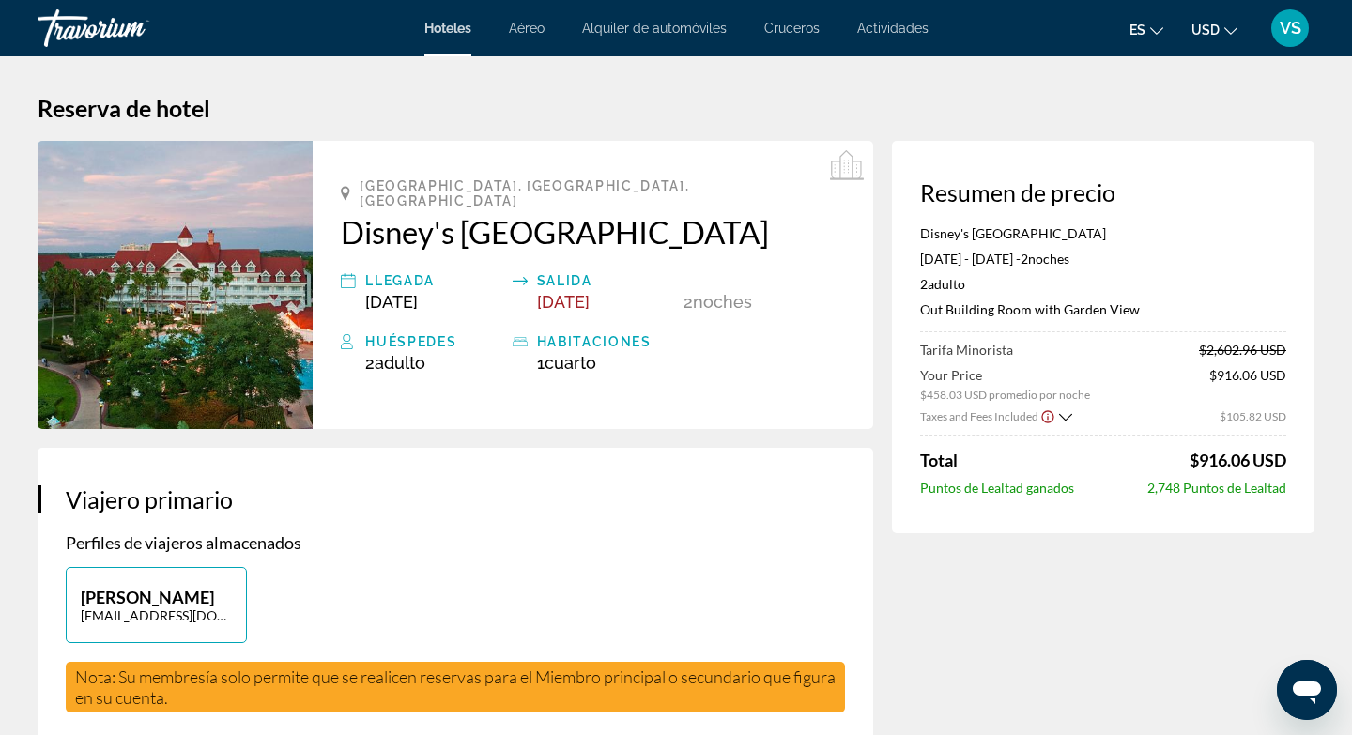
click at [1290, 26] on span "VS" at bounding box center [1291, 28] width 22 height 19
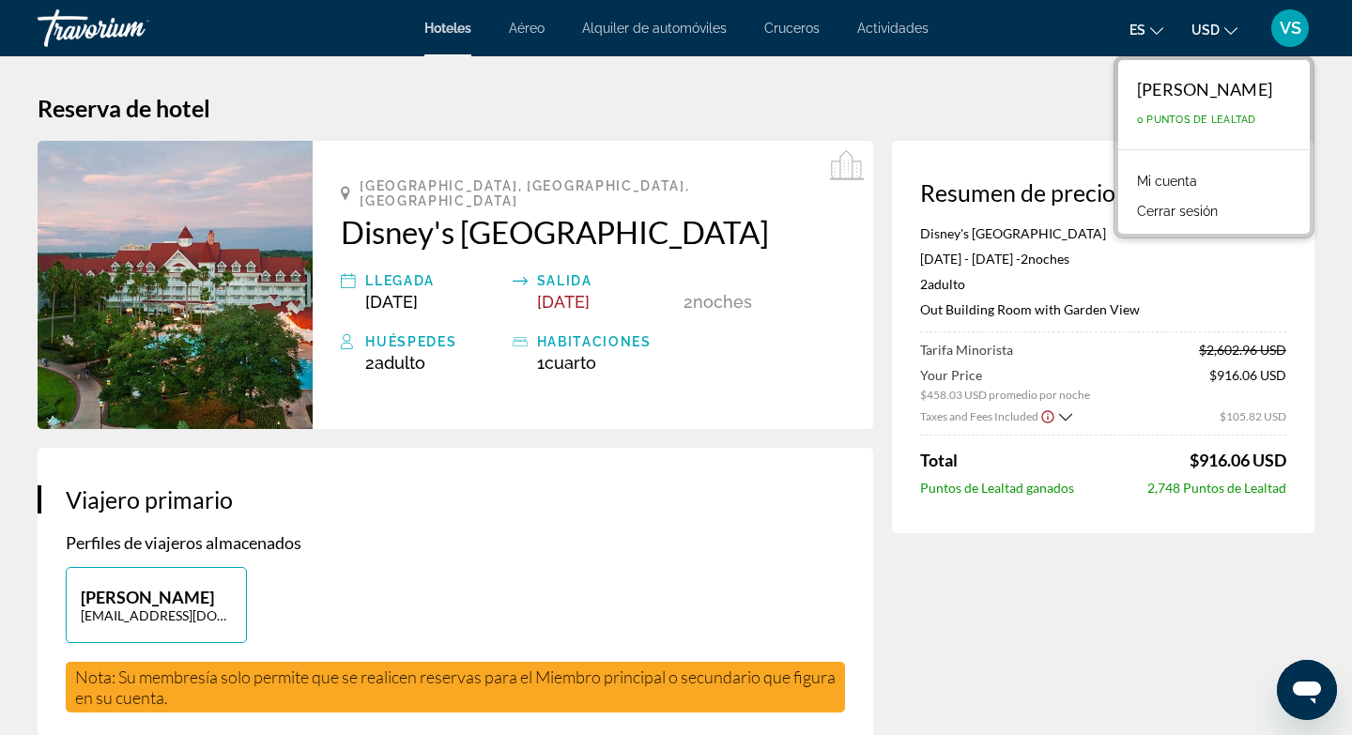
click at [1143, 178] on link "Mi cuenta" at bounding box center [1167, 181] width 79 height 24
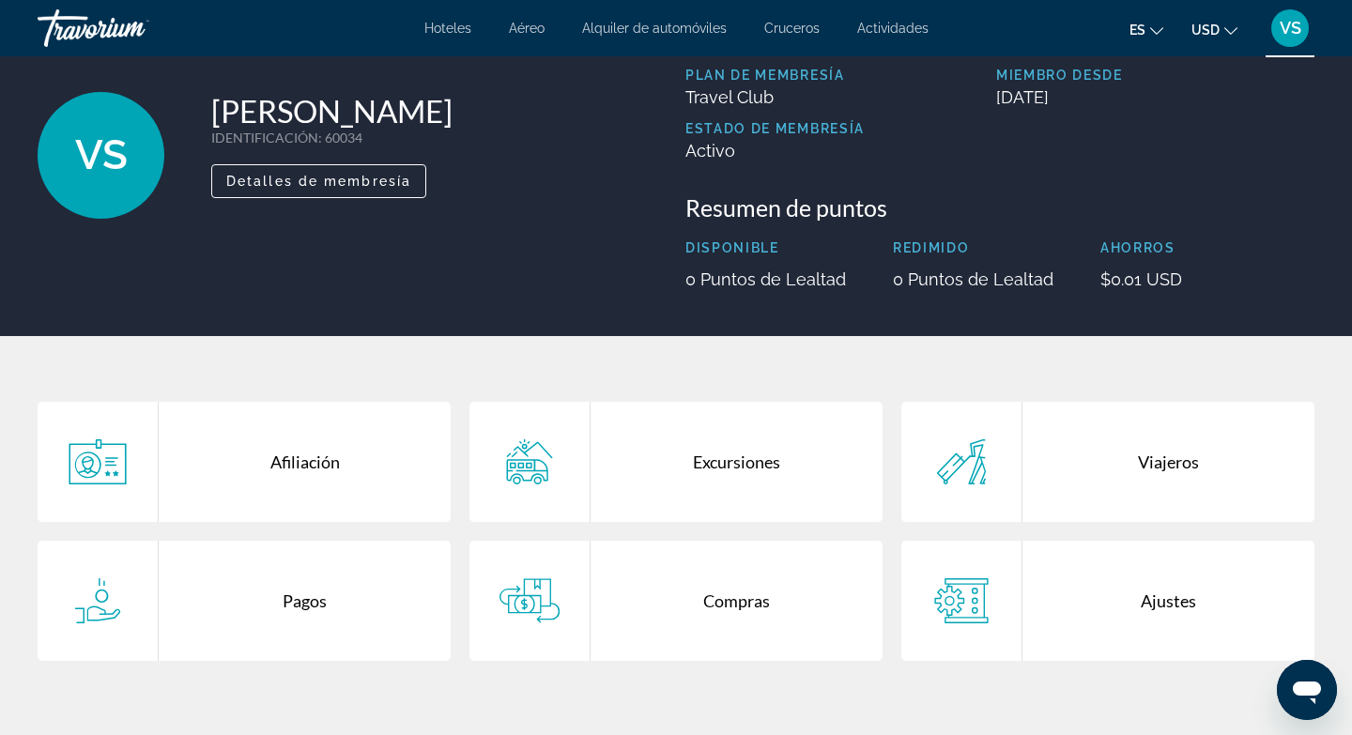
scroll to position [87, 0]
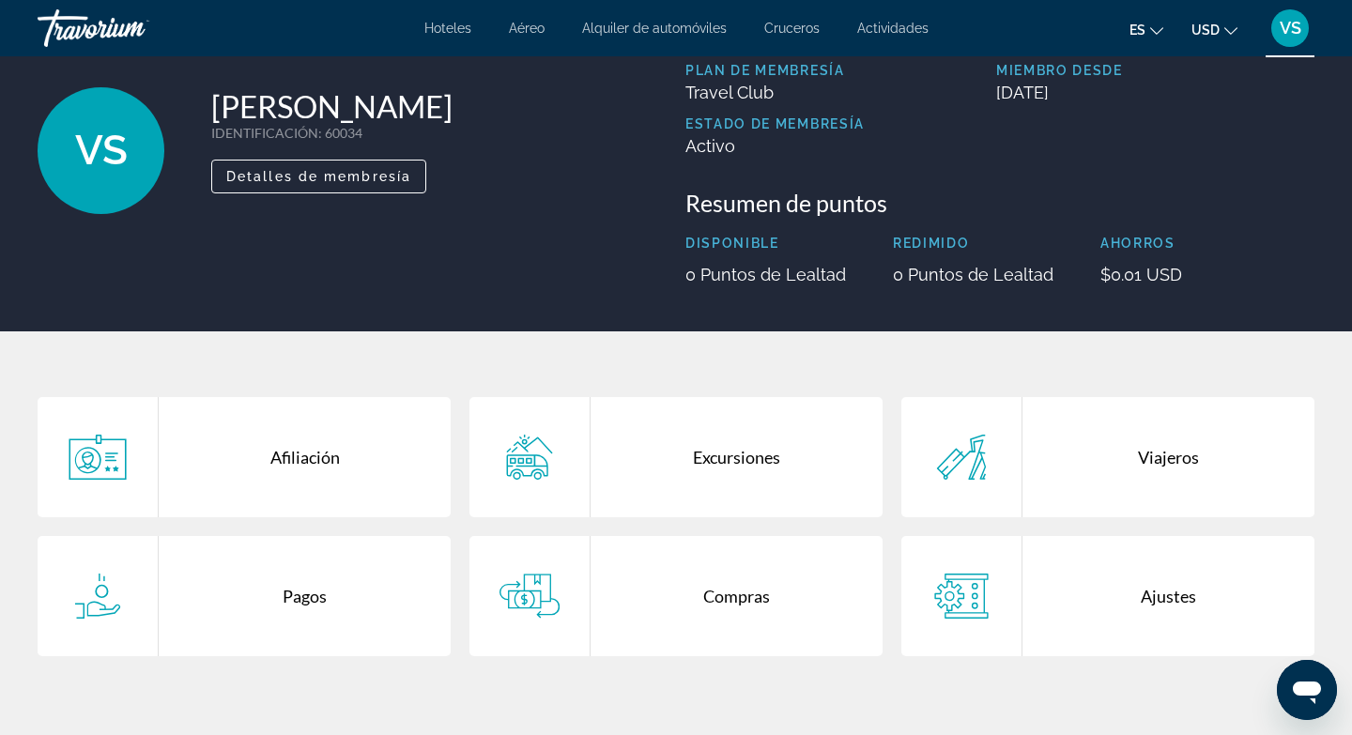
click at [706, 591] on div "Compras" at bounding box center [737, 596] width 292 height 120
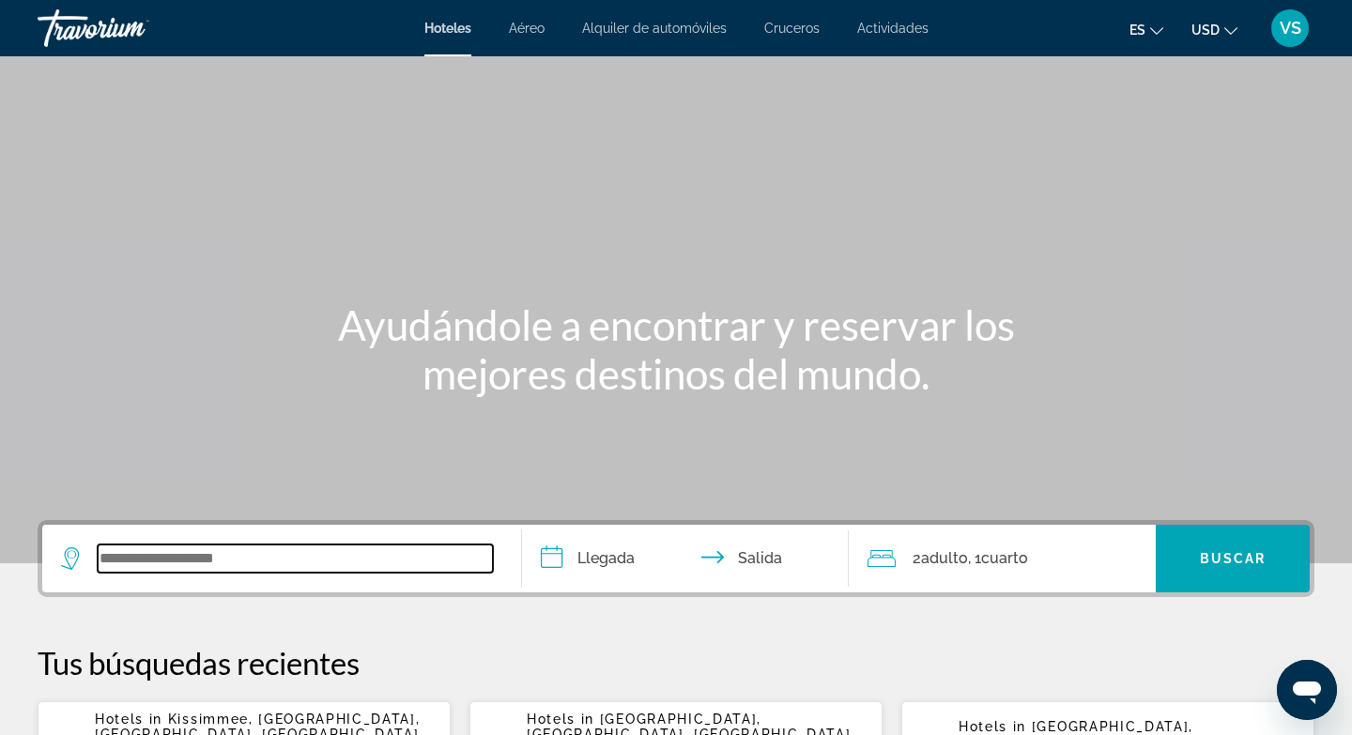
click at [207, 554] on input "Search widget" at bounding box center [295, 559] width 395 height 28
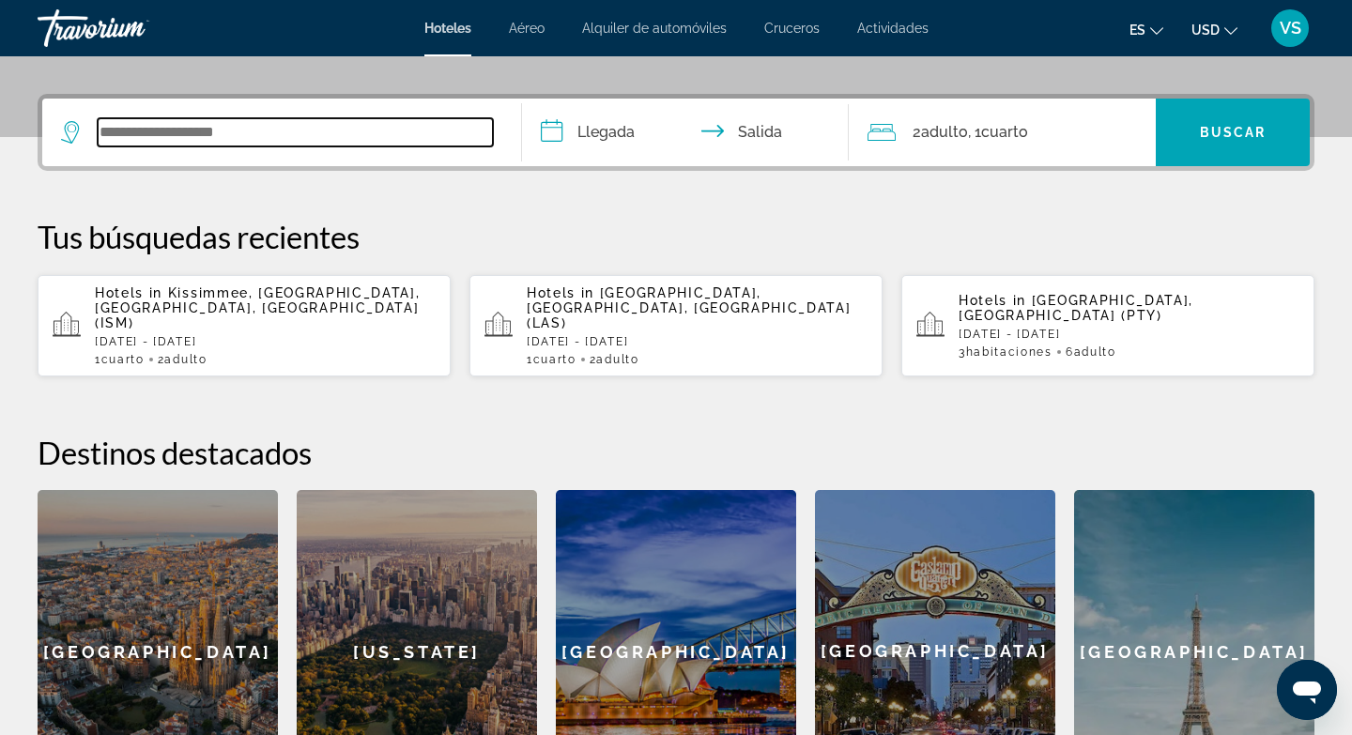
scroll to position [459, 0]
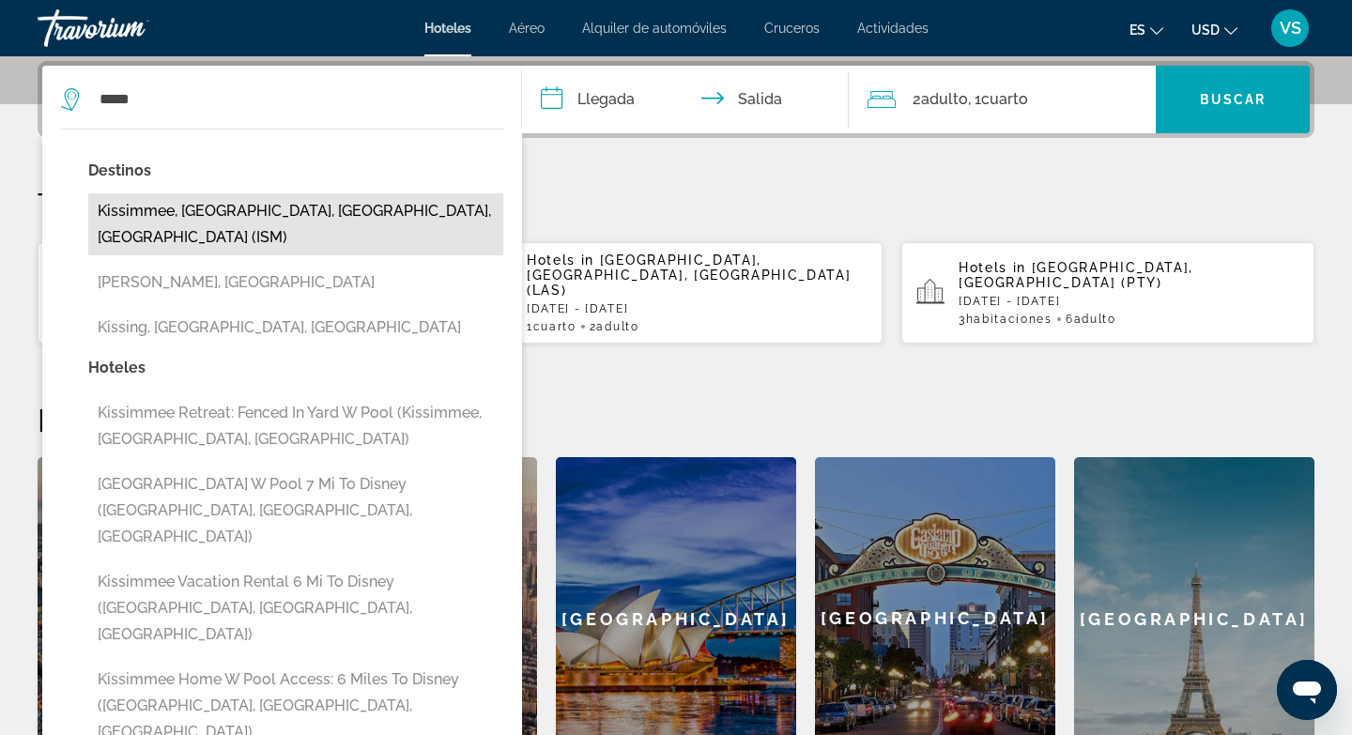
click at [349, 214] on button "Kissimmee, Orlando, FL, United States (ISM)" at bounding box center [295, 224] width 415 height 62
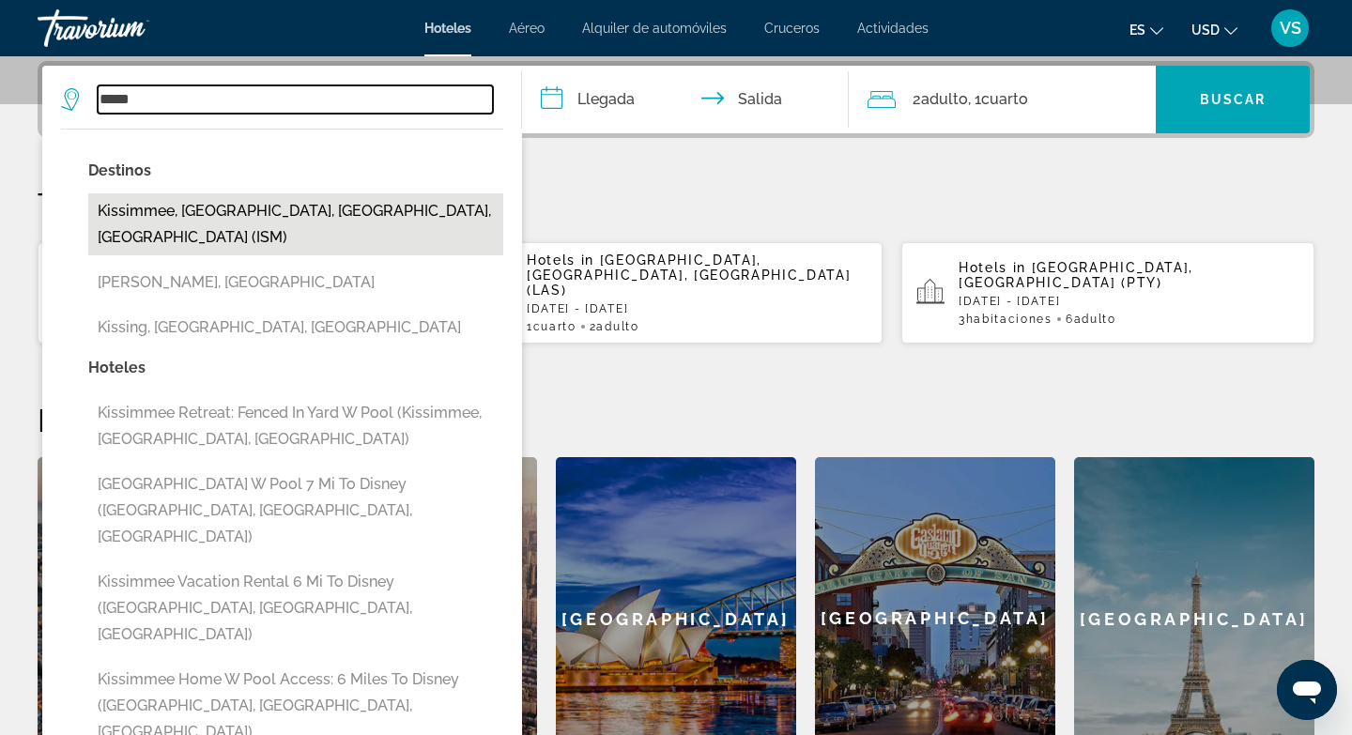
type input "**********"
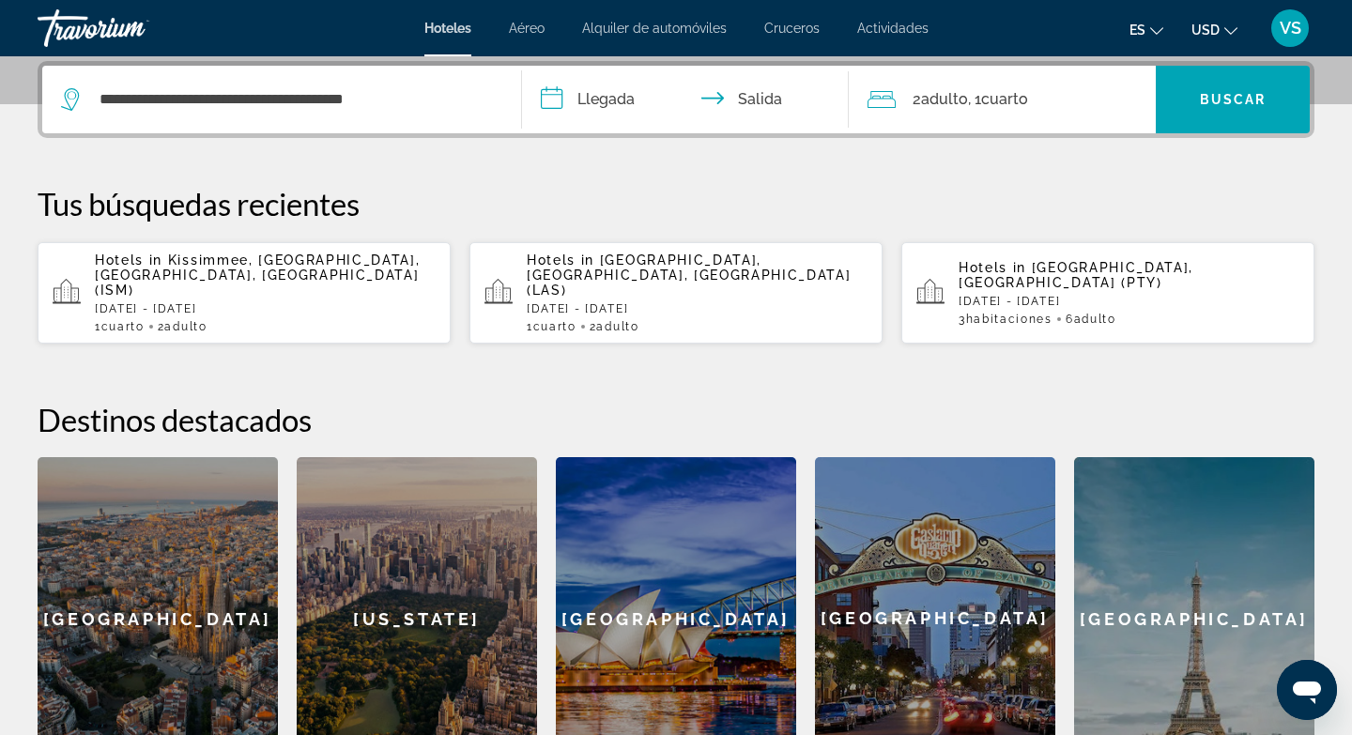
click at [549, 100] on input "**********" at bounding box center [689, 102] width 334 height 73
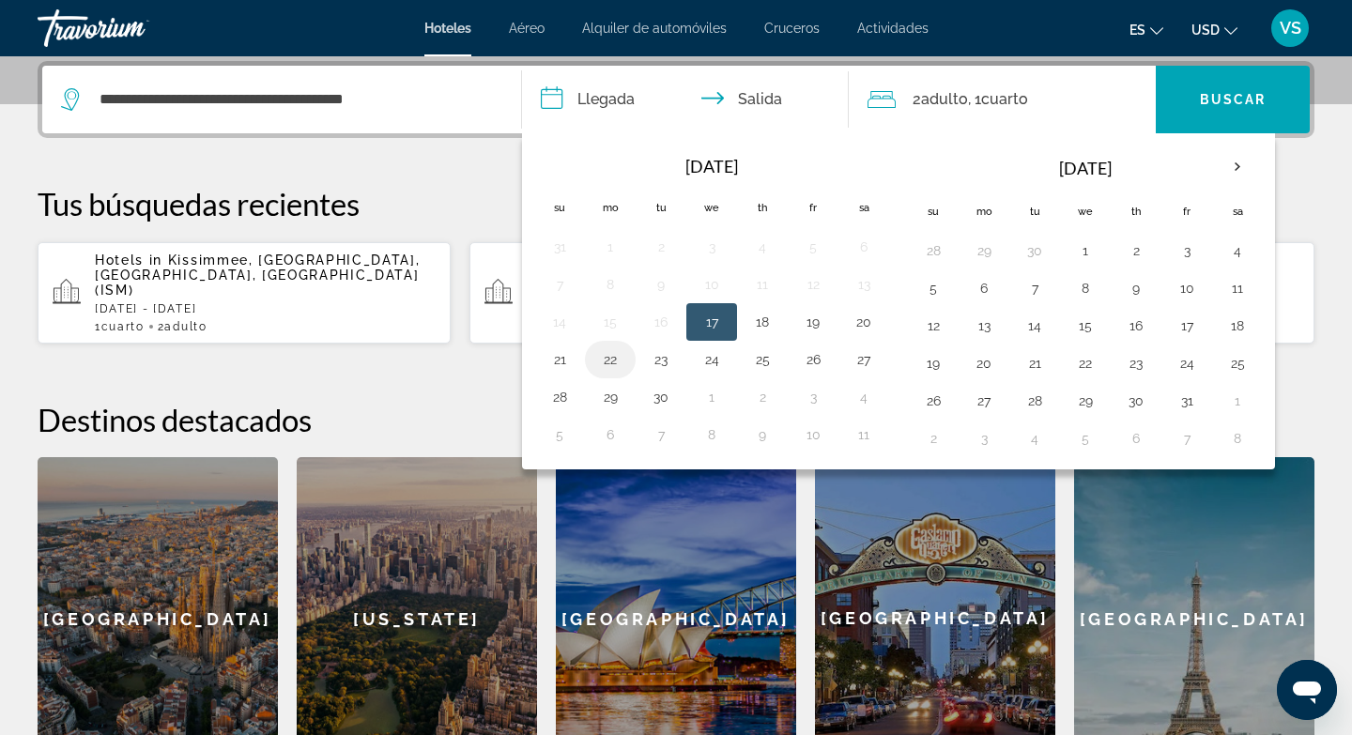
click at [612, 365] on button "22" at bounding box center [610, 359] width 30 height 26
click at [710, 357] on button "24" at bounding box center [712, 359] width 30 height 26
type input "**********"
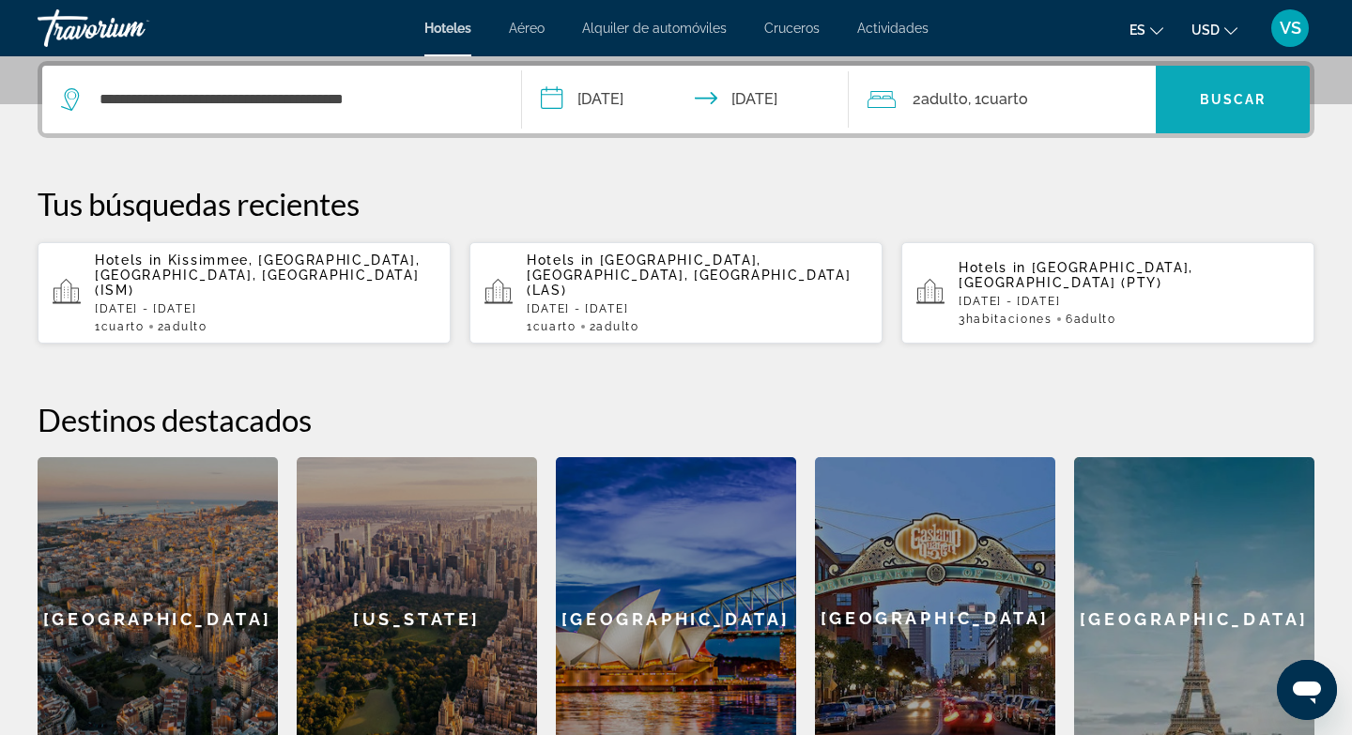
click at [1193, 94] on span "Search widget" at bounding box center [1233, 99] width 154 height 45
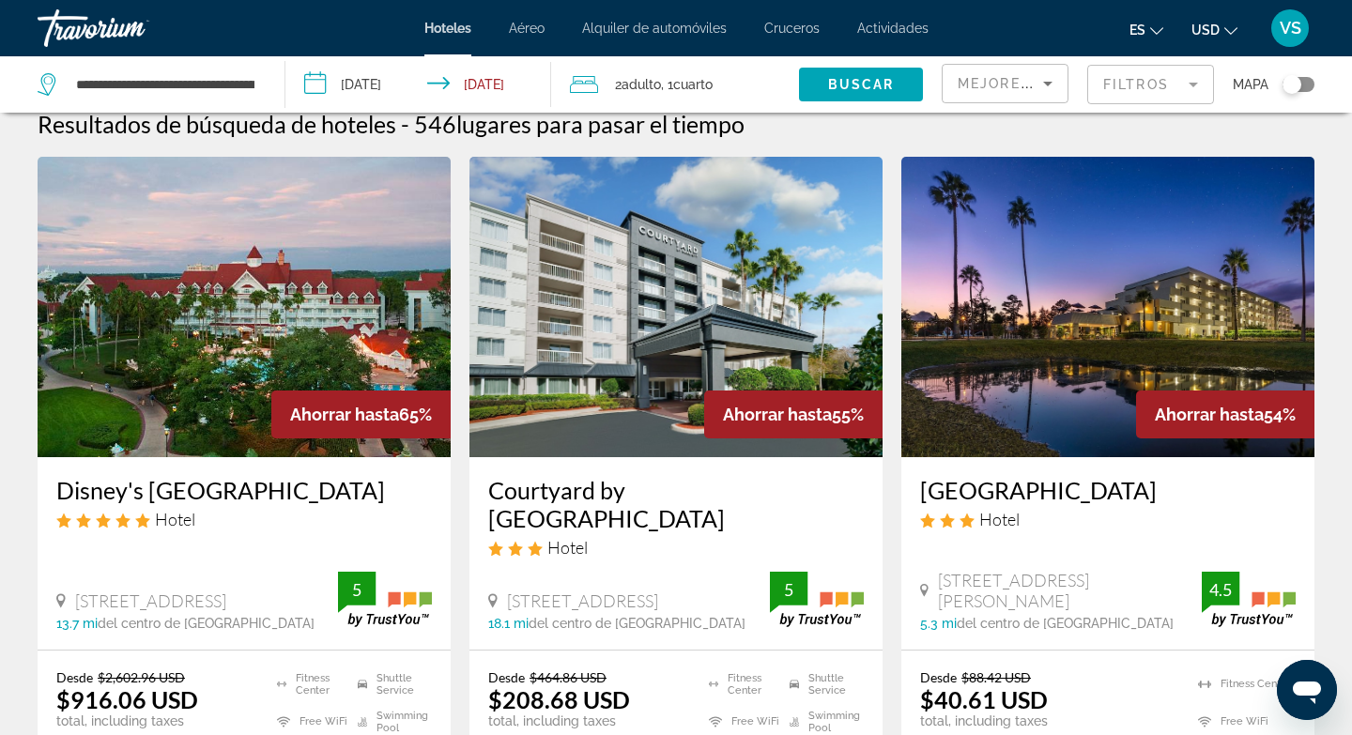
scroll to position [20, 0]
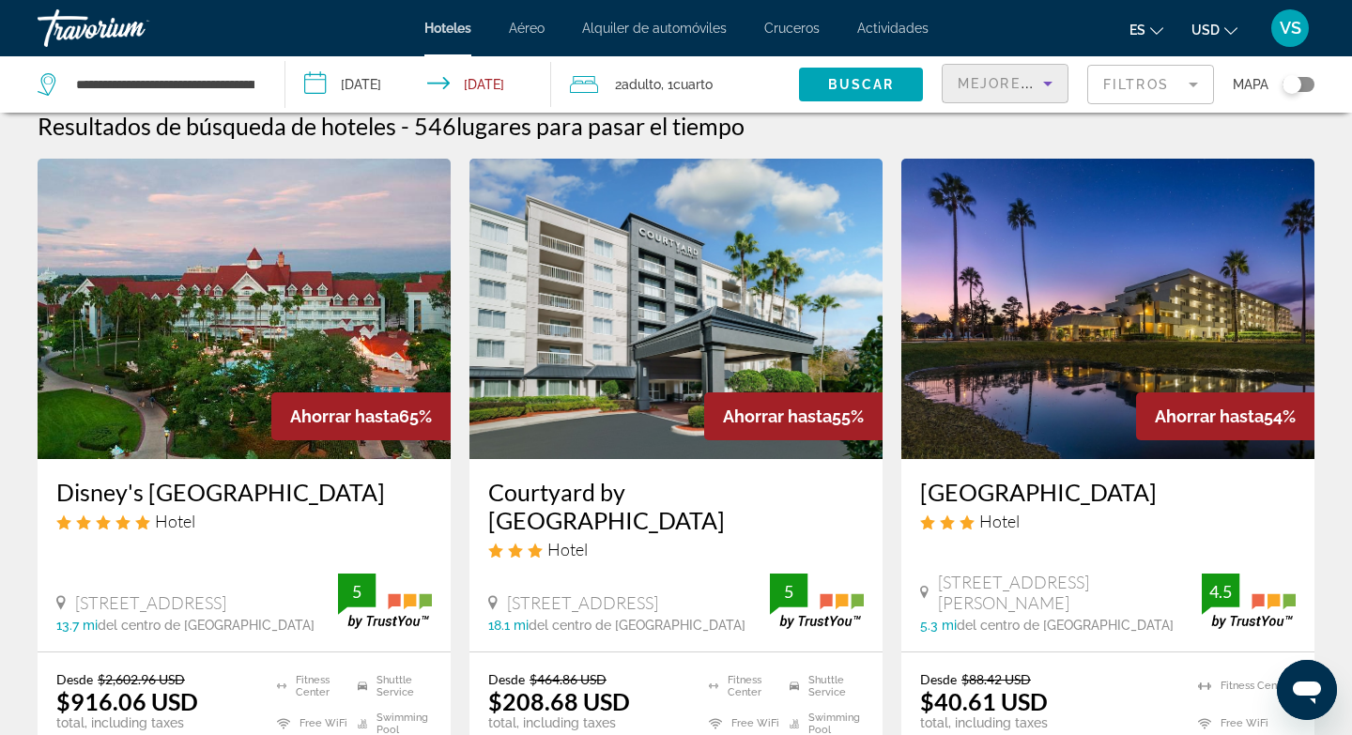
click at [1043, 84] on icon "Sort by" at bounding box center [1047, 83] width 23 height 23
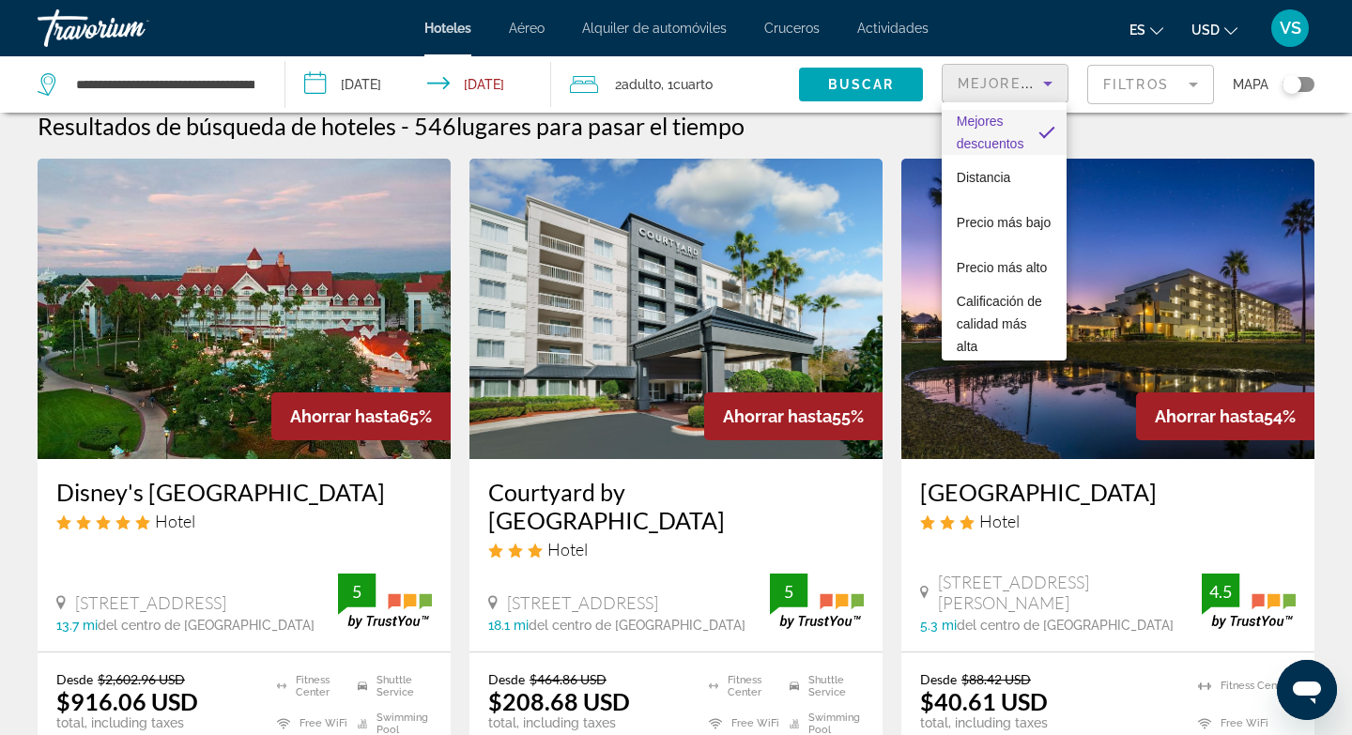
click at [1174, 83] on div at bounding box center [676, 367] width 1352 height 735
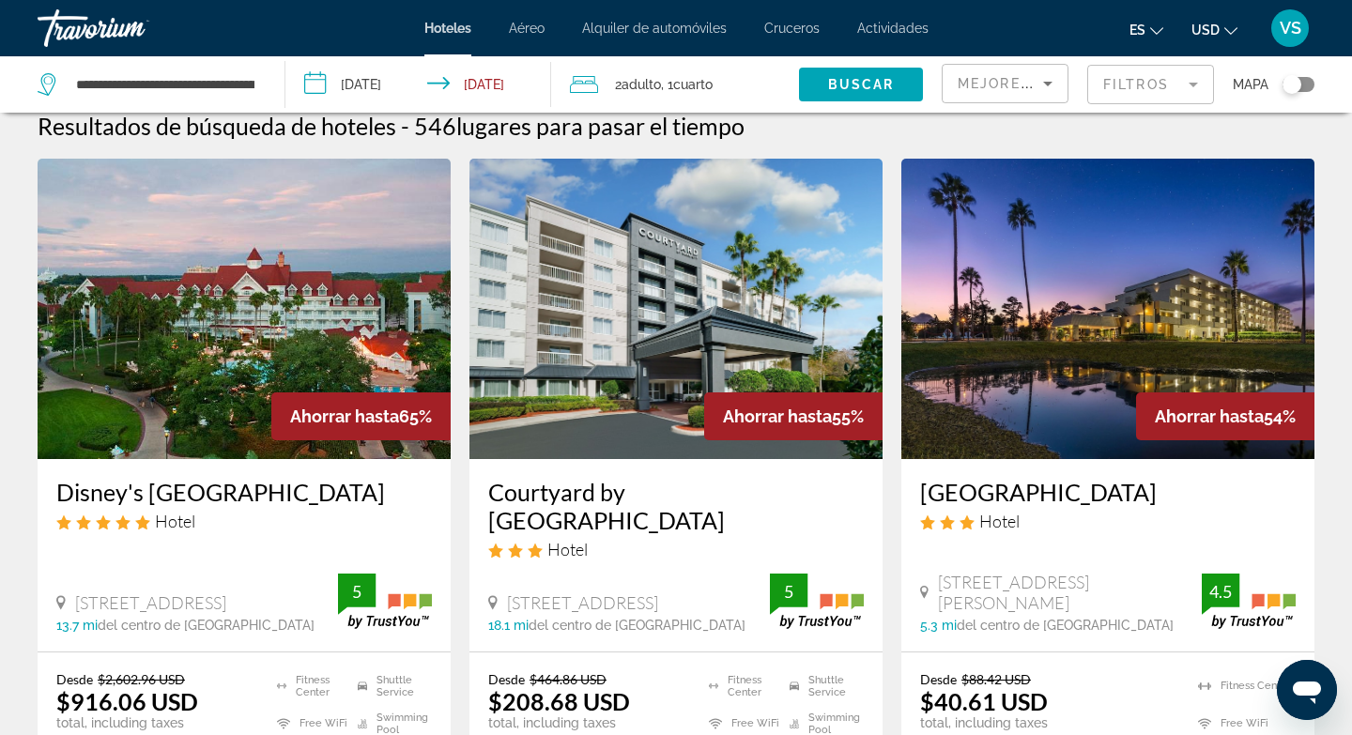
click at [336, 487] on h3 "Disney's [GEOGRAPHIC_DATA]" at bounding box center [244, 492] width 376 height 28
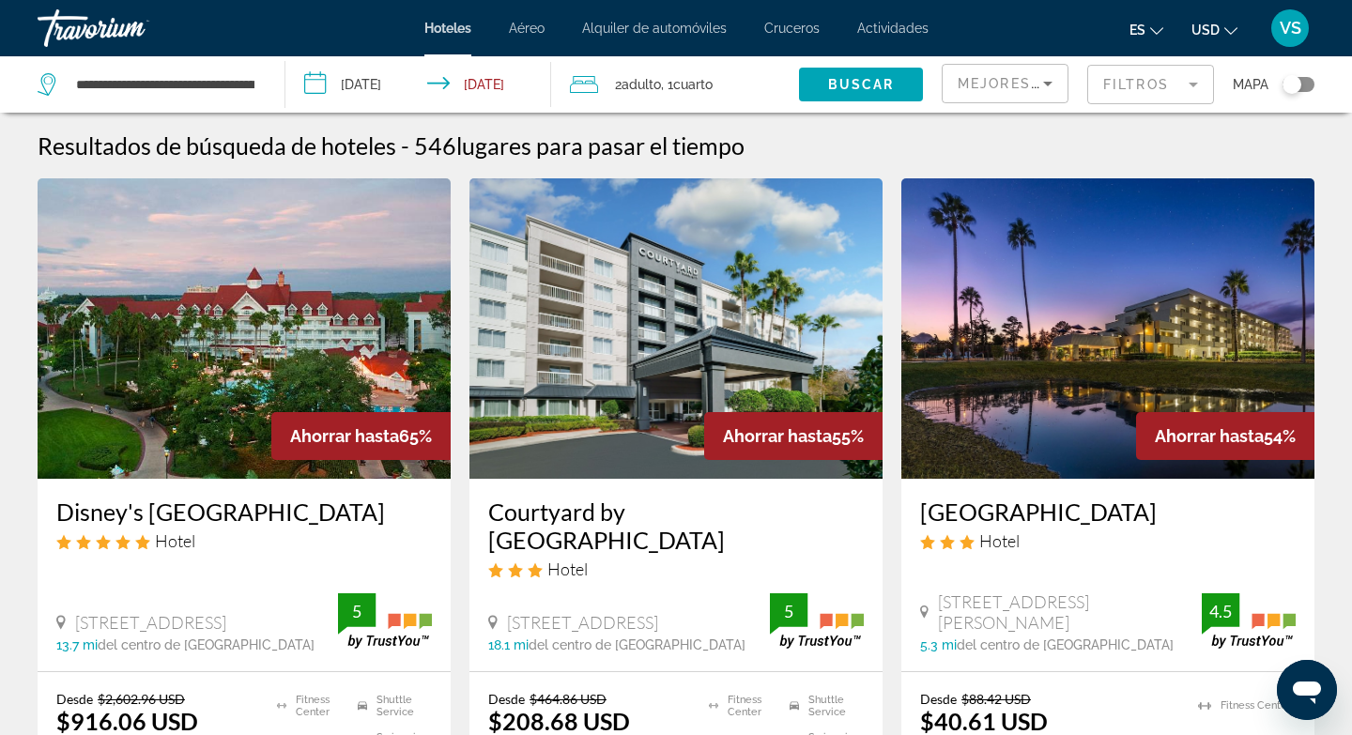
click at [1139, 84] on mat-form-field "Filtros" at bounding box center [1150, 84] width 127 height 39
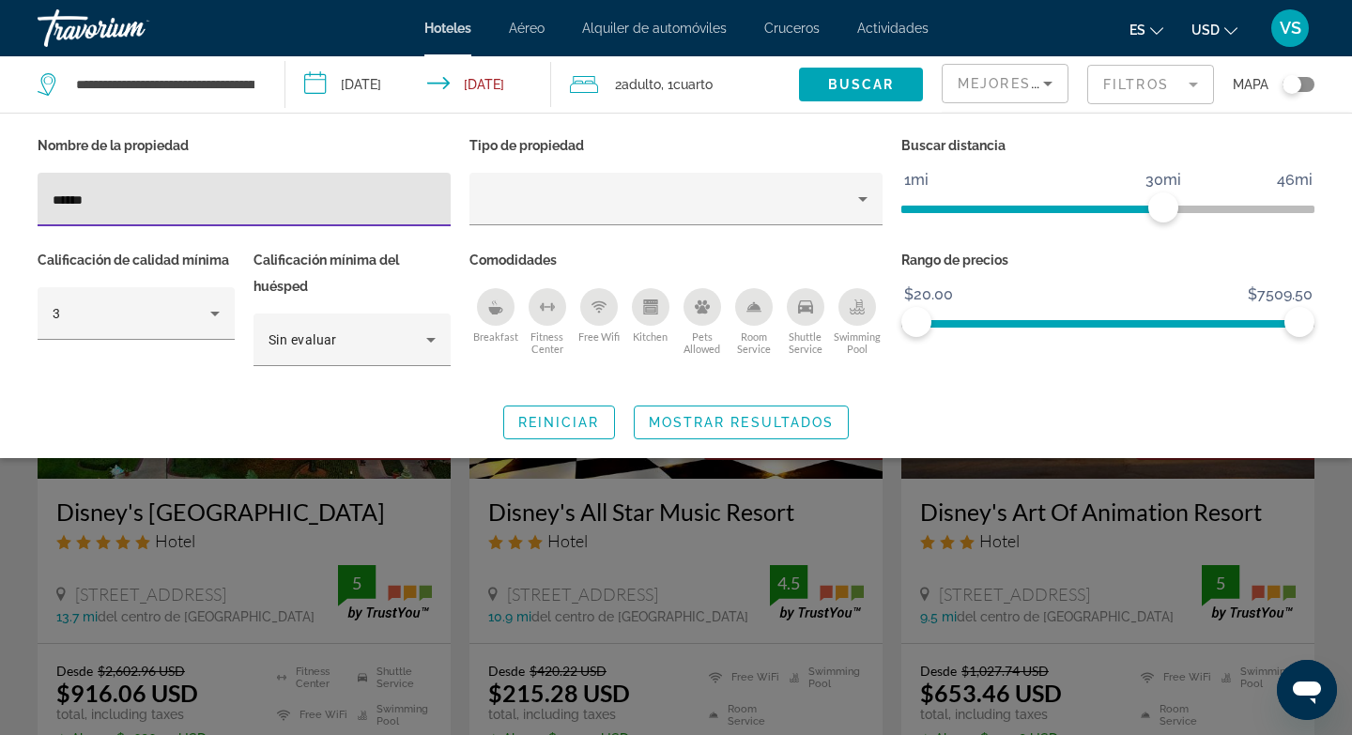
type input "******"
click at [704, 297] on div "Pets Allowed" at bounding box center [702, 307] width 38 height 38
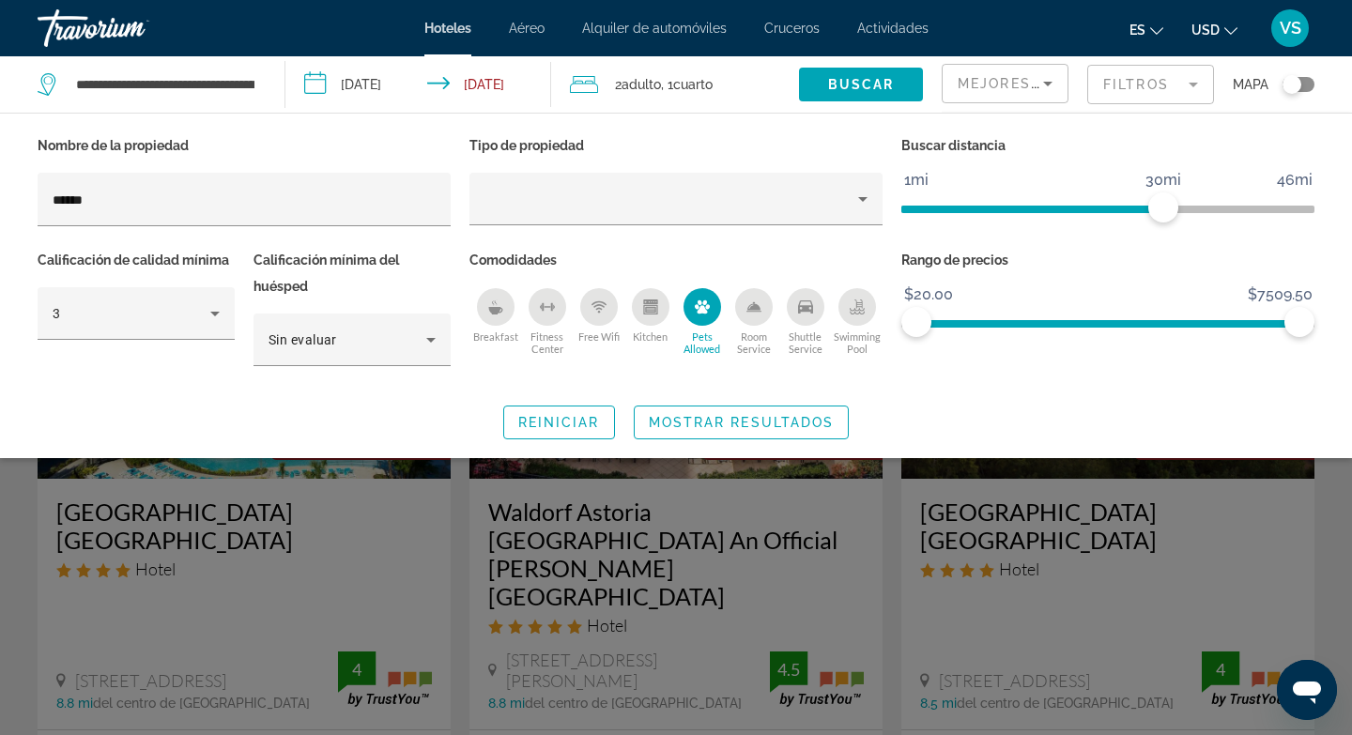
click at [647, 309] on icon "Kitchen" at bounding box center [650, 310] width 10 height 6
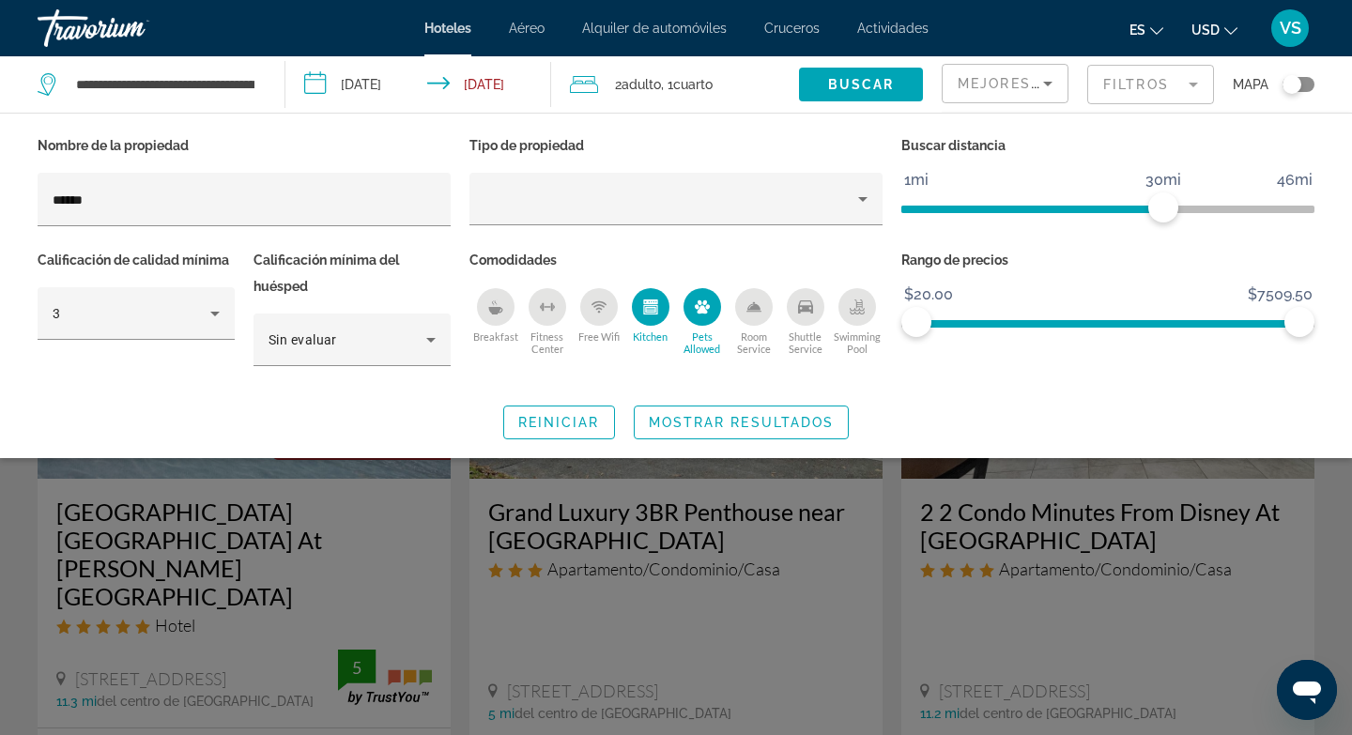
click at [489, 307] on icon "Breakfast" at bounding box center [495, 311] width 14 height 8
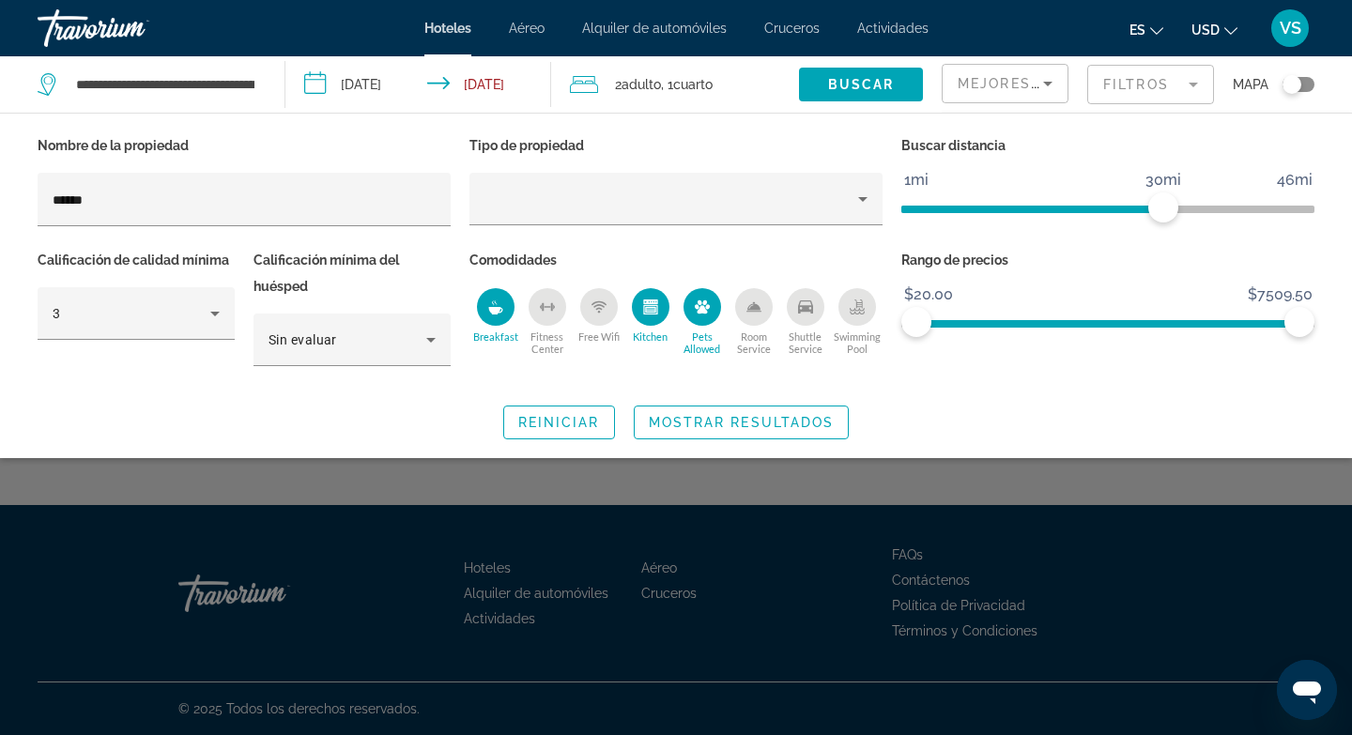
click at [550, 313] on icon "Fitness Center" at bounding box center [547, 306] width 15 height 15
click at [862, 308] on icon "Swimming Pool" at bounding box center [857, 306] width 15 height 15
click at [799, 307] on icon "Shuttle Service" at bounding box center [805, 306] width 15 height 15
click at [756, 305] on icon "Room Service" at bounding box center [753, 306] width 13 height 8
click at [654, 312] on icon "Kitchen" at bounding box center [650, 306] width 15 height 15
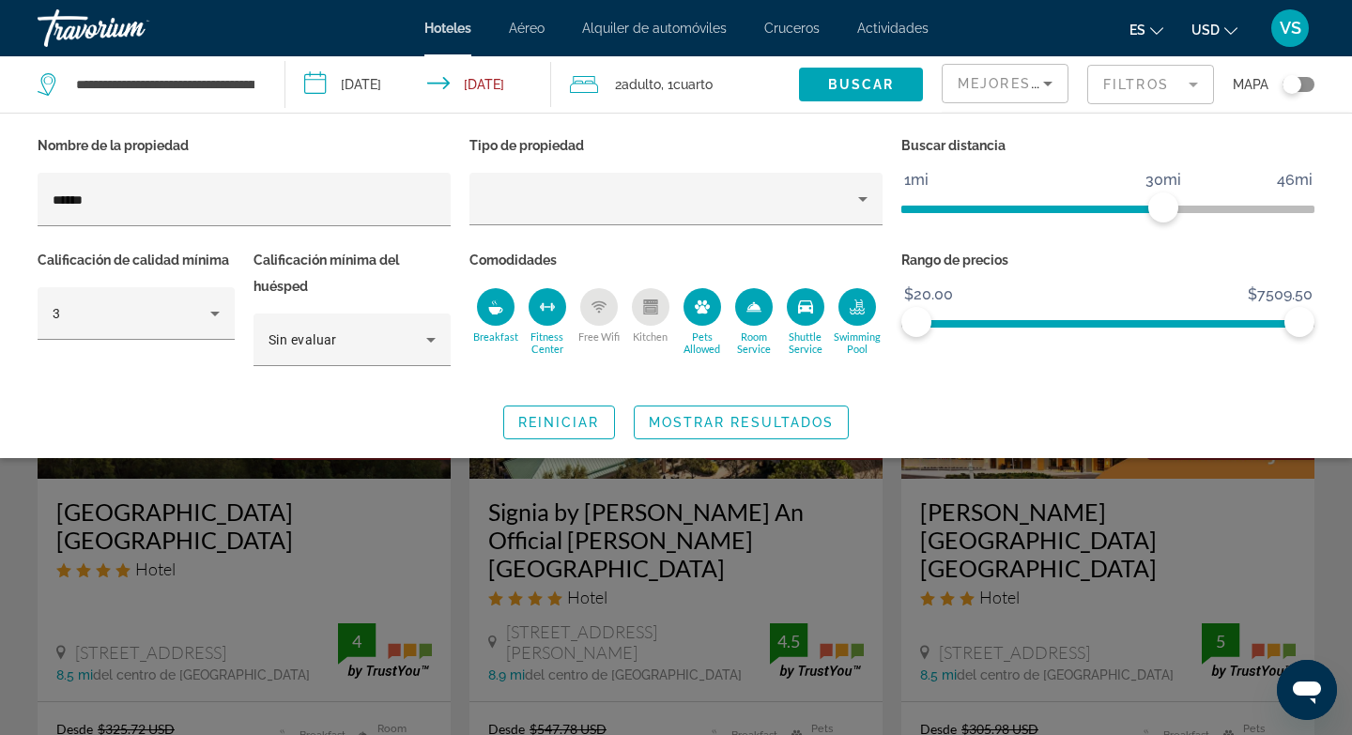
click at [705, 309] on icon "Pets Allowed" at bounding box center [702, 306] width 15 height 13
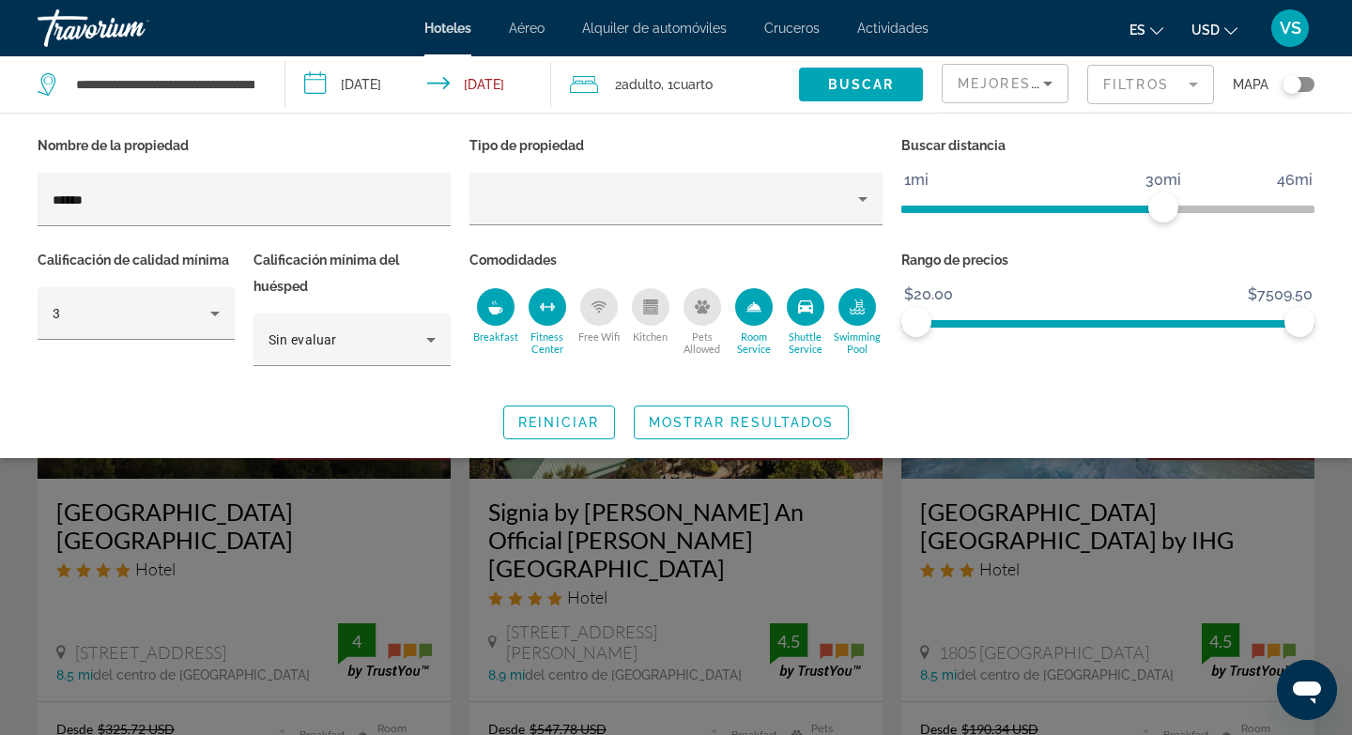
click at [750, 308] on icon "Room Service" at bounding box center [753, 306] width 13 height 8
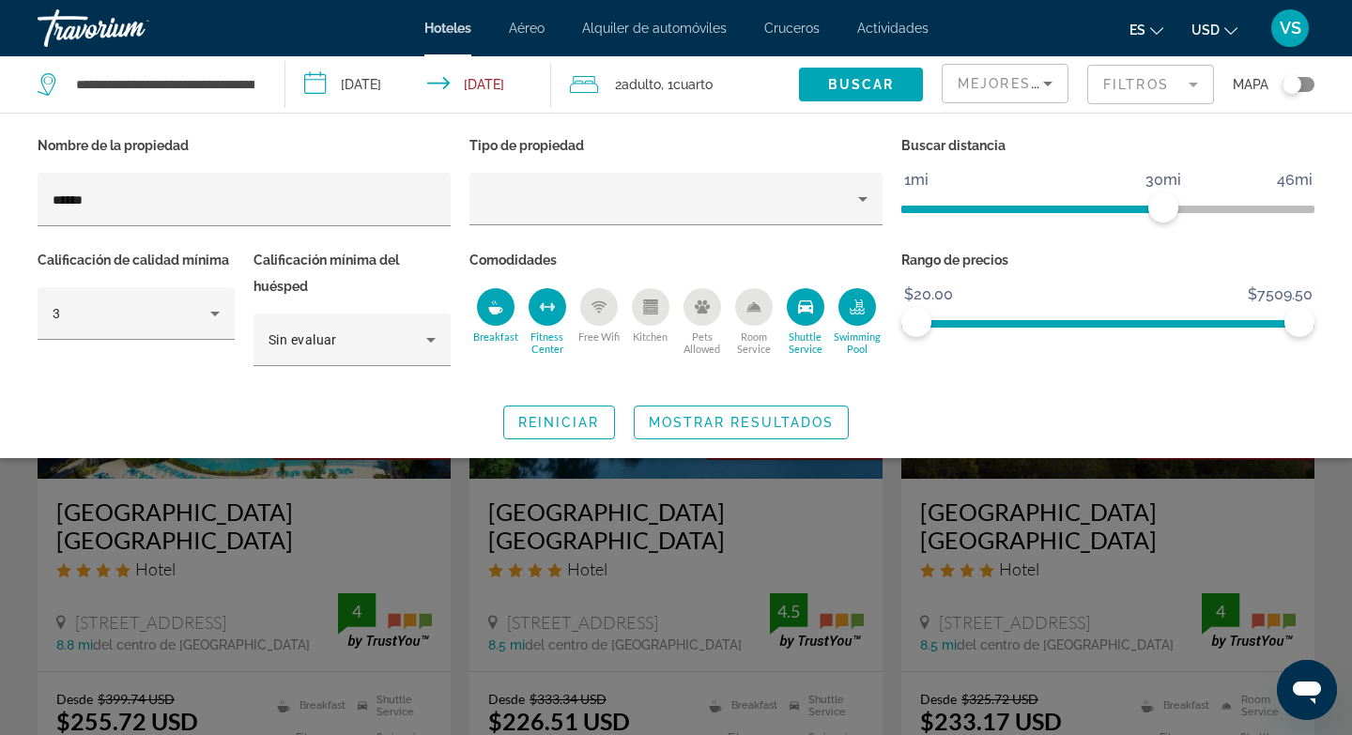
click at [813, 313] on div "Shuttle Service" at bounding box center [806, 307] width 38 height 38
click at [857, 306] on icon "Swimming Pool" at bounding box center [857, 306] width 15 height 15
click at [544, 310] on icon "Fitness Center" at bounding box center [547, 306] width 15 height 15
click at [497, 309] on icon "Breakfast" at bounding box center [495, 311] width 14 height 8
